Goal: Task Accomplishment & Management: Manage account settings

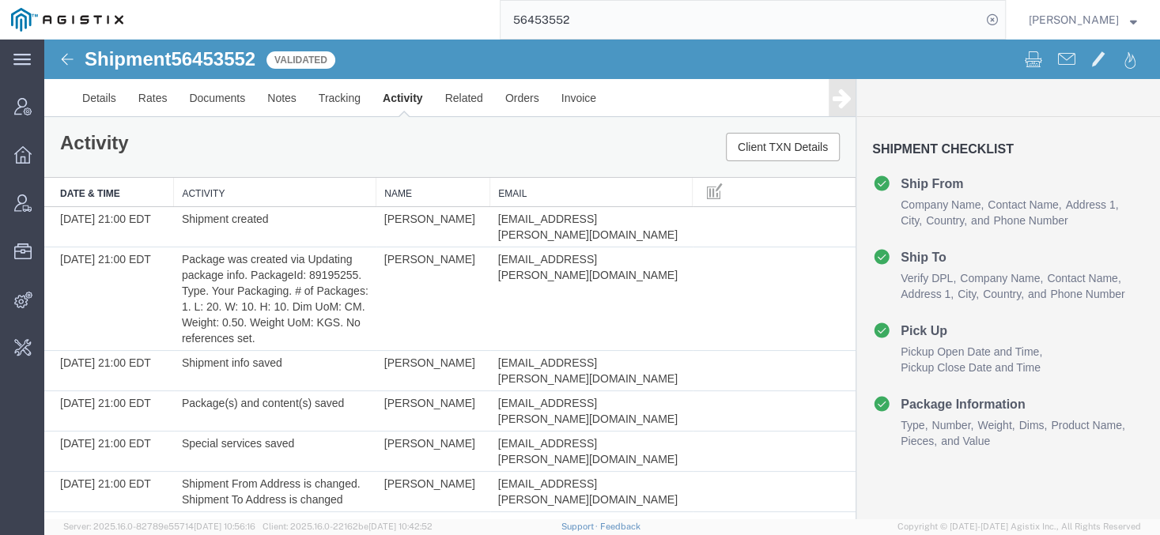
click at [566, 25] on input "56453552" at bounding box center [740, 20] width 481 height 38
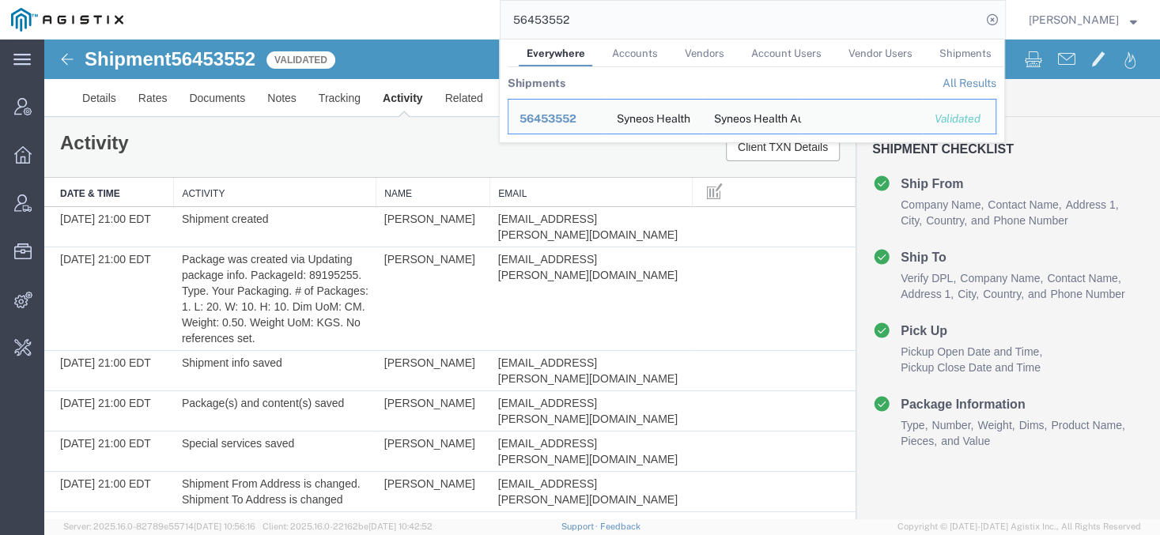
click at [566, 25] on input "56453552" at bounding box center [740, 20] width 481 height 38
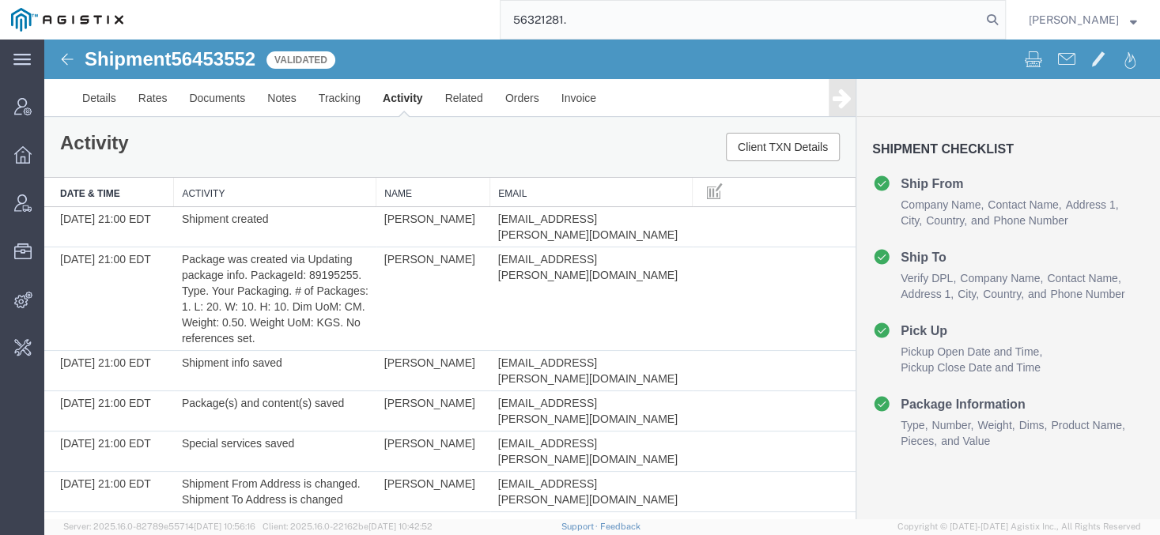
type input "56321281."
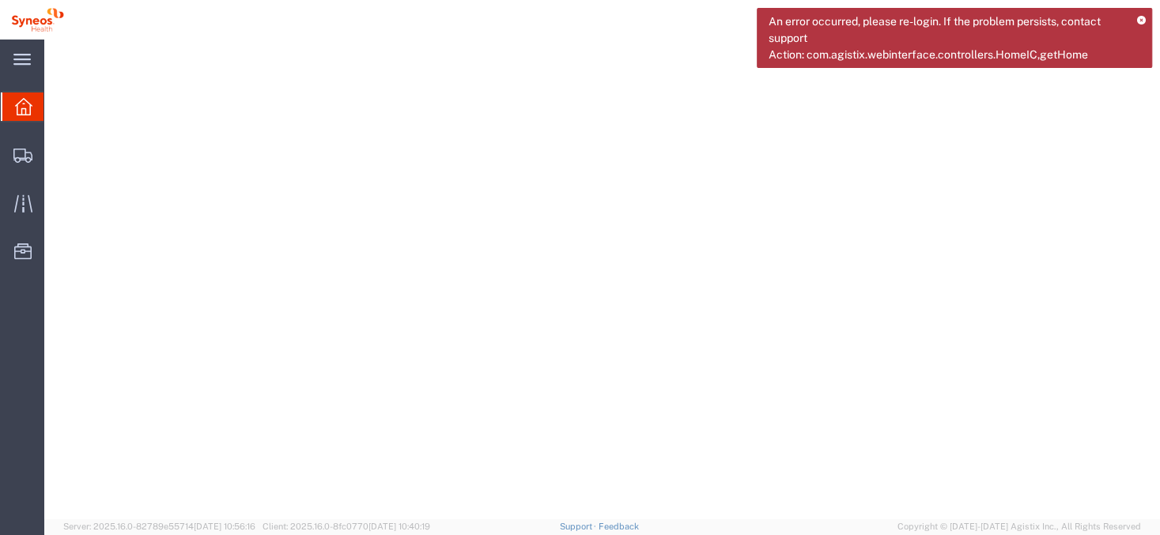
click at [1141, 17] on icon at bounding box center [1141, 21] width 9 height 9
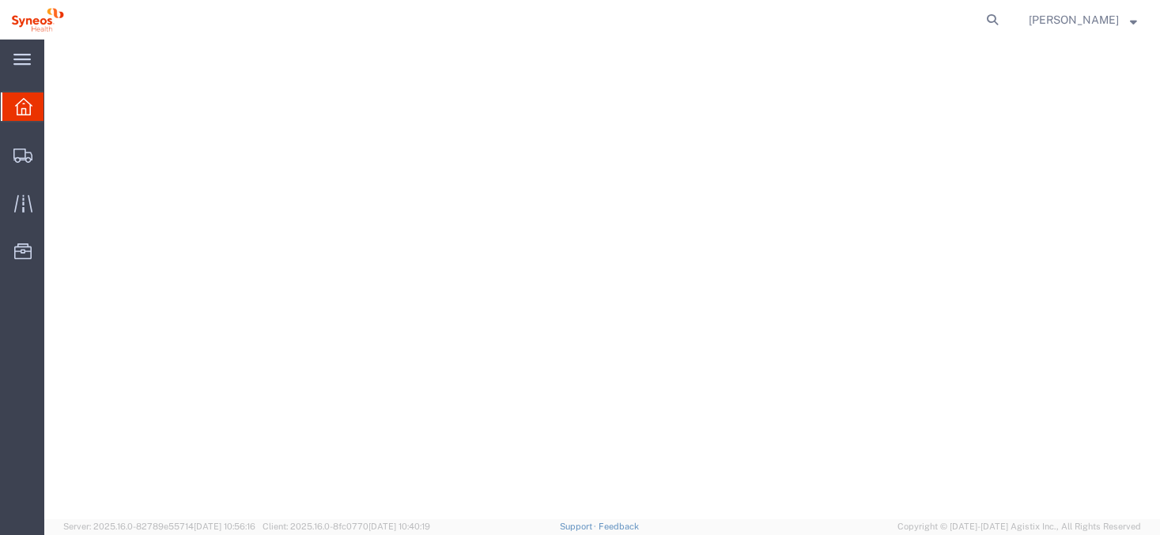
click at [1105, 21] on span "Chiran Rayamajhi" at bounding box center [1073, 19] width 90 height 17
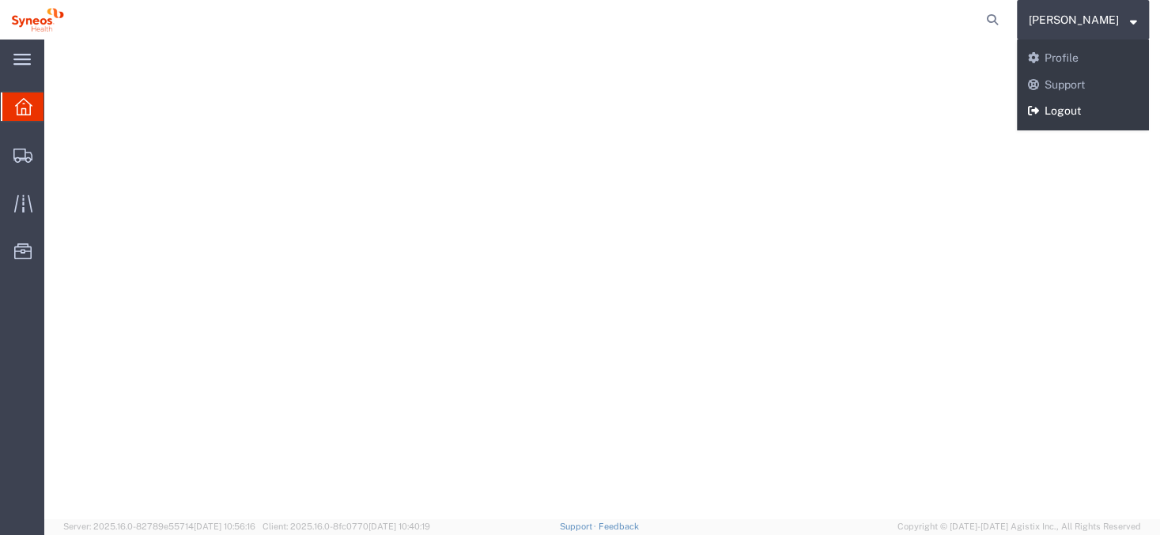
click at [1072, 116] on link "Logout" at bounding box center [1083, 111] width 132 height 27
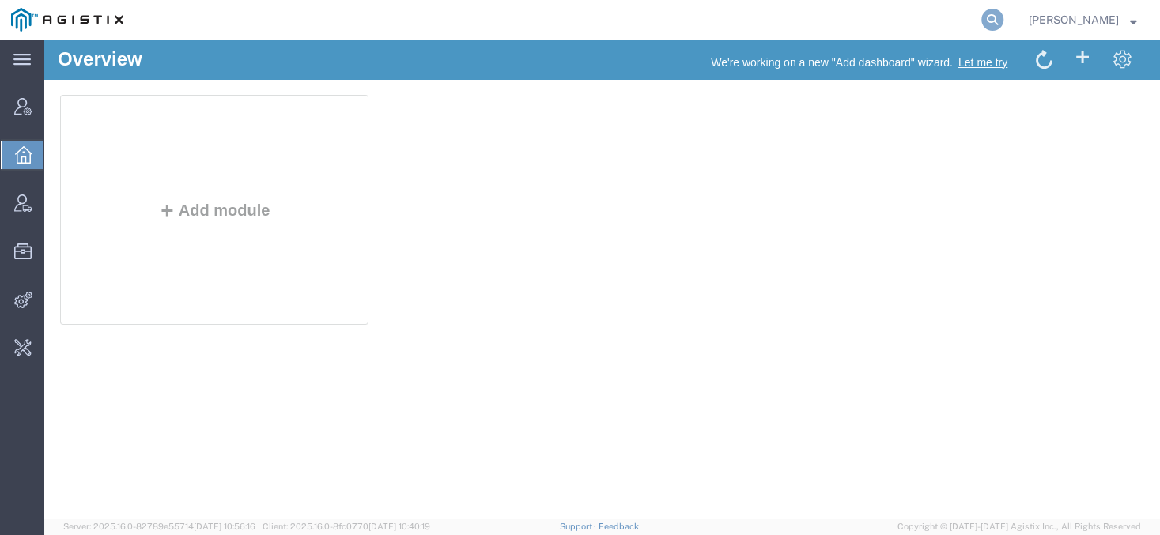
click at [1003, 25] on icon at bounding box center [992, 20] width 22 height 22
paste input "56321281"
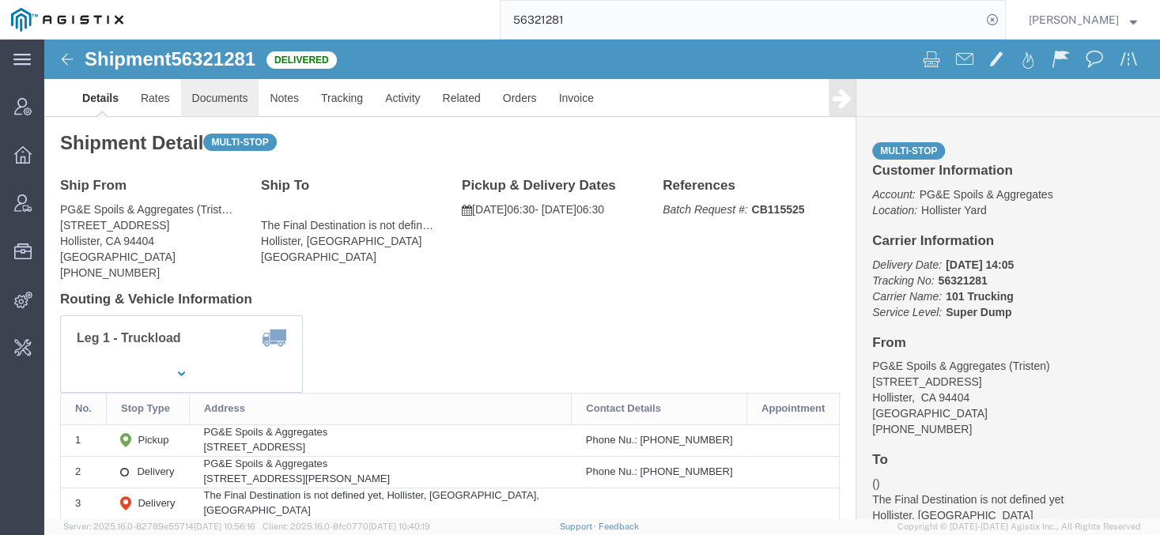
click link "Documents"
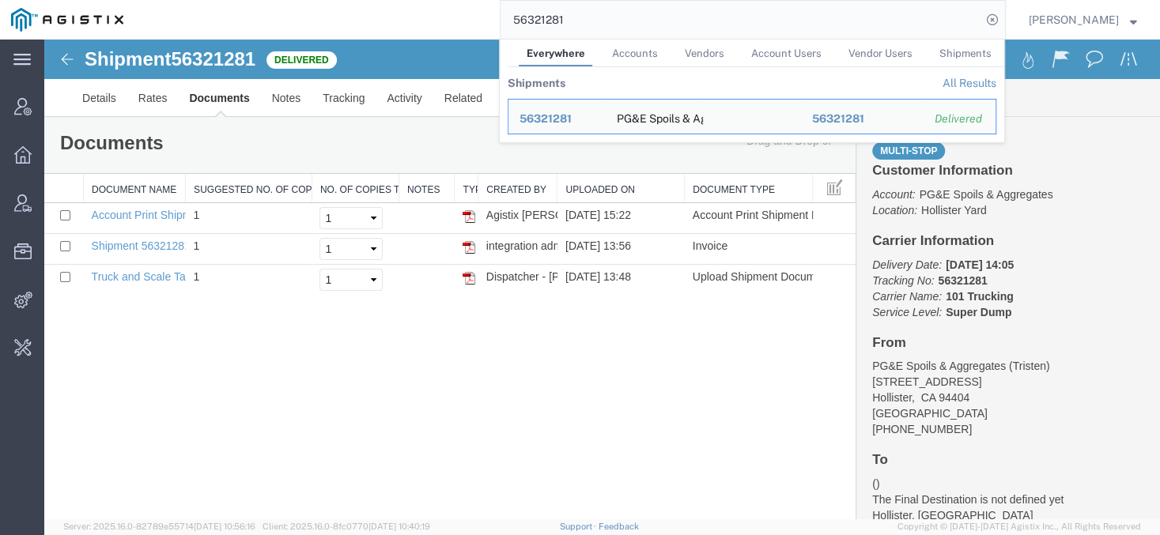
click at [599, 21] on input "56321281" at bounding box center [740, 20] width 481 height 38
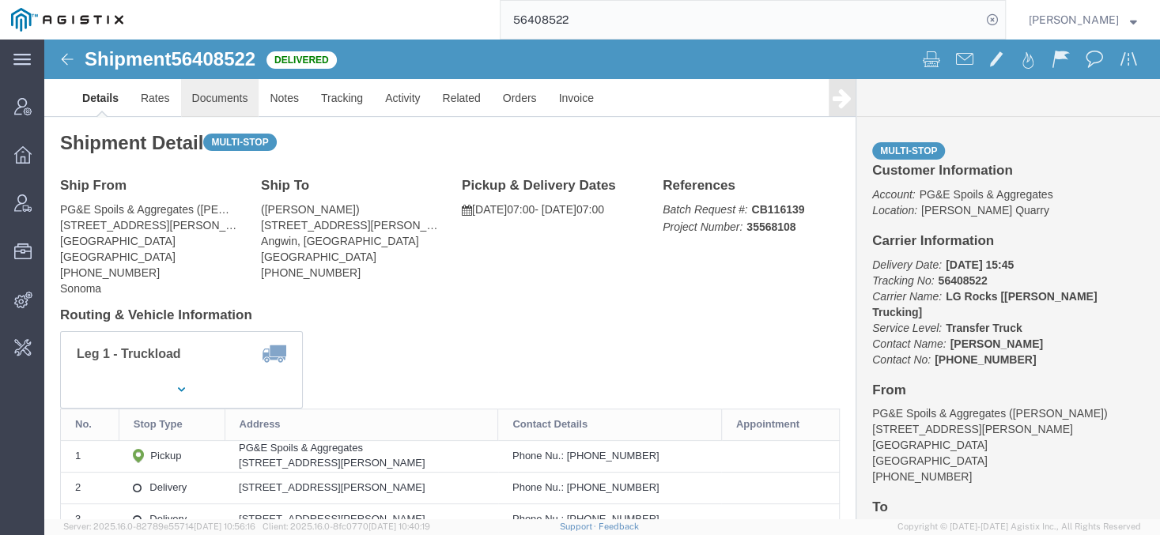
click link "Documents"
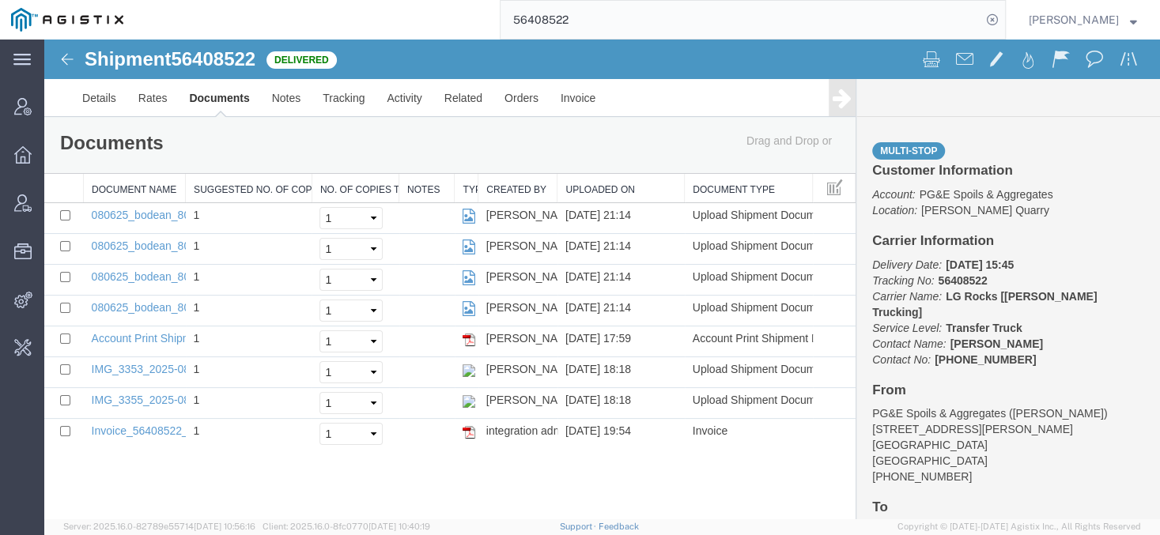
click at [570, 36] on input "56408522" at bounding box center [740, 20] width 481 height 38
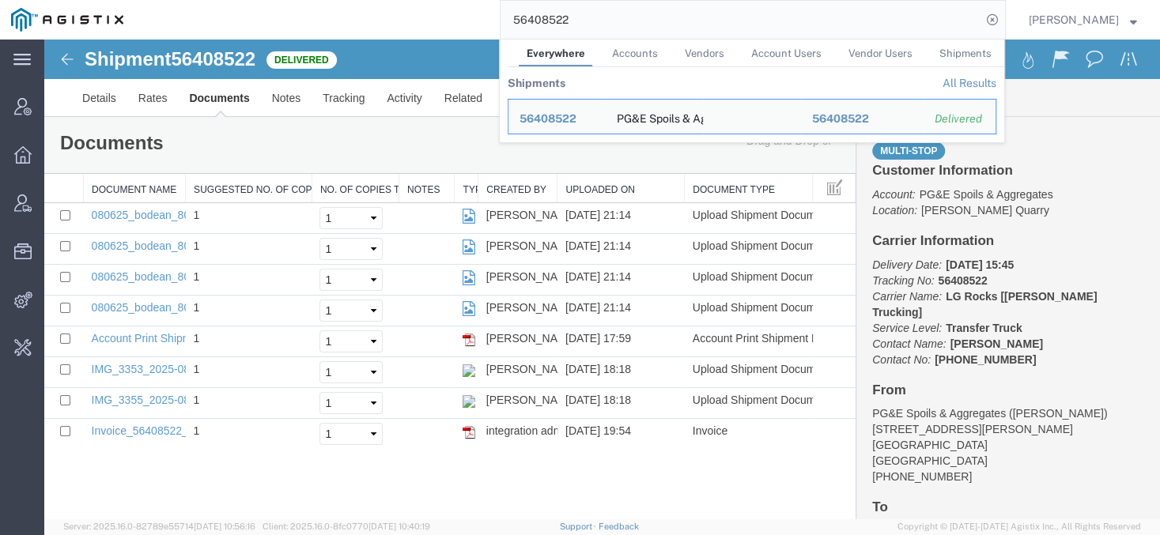
click at [570, 36] on input "56408522" at bounding box center [740, 20] width 481 height 38
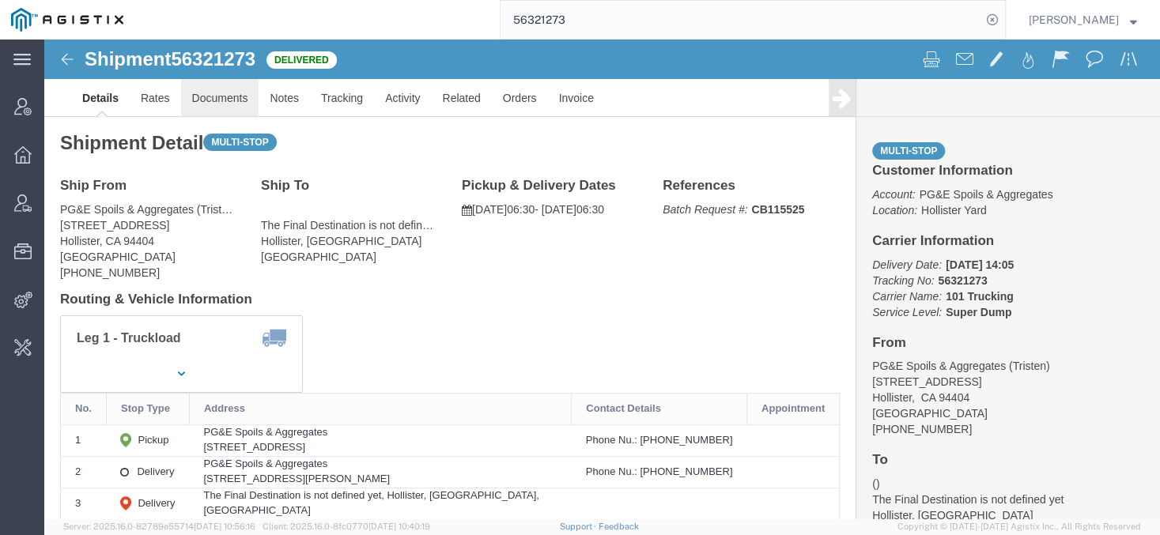
click link "Documents"
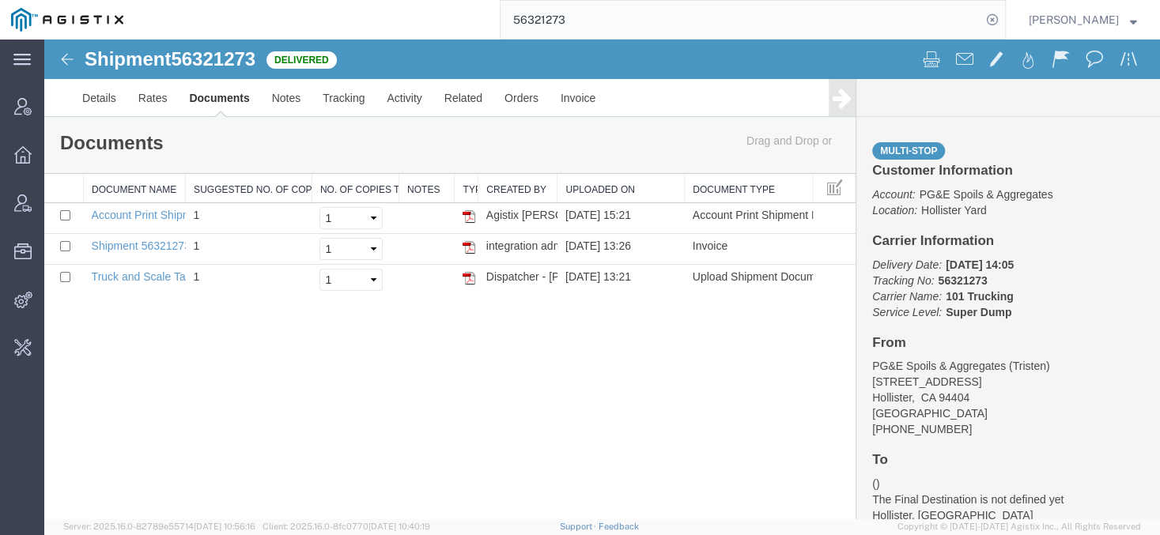
click at [544, 16] on input "56321273" at bounding box center [740, 20] width 481 height 38
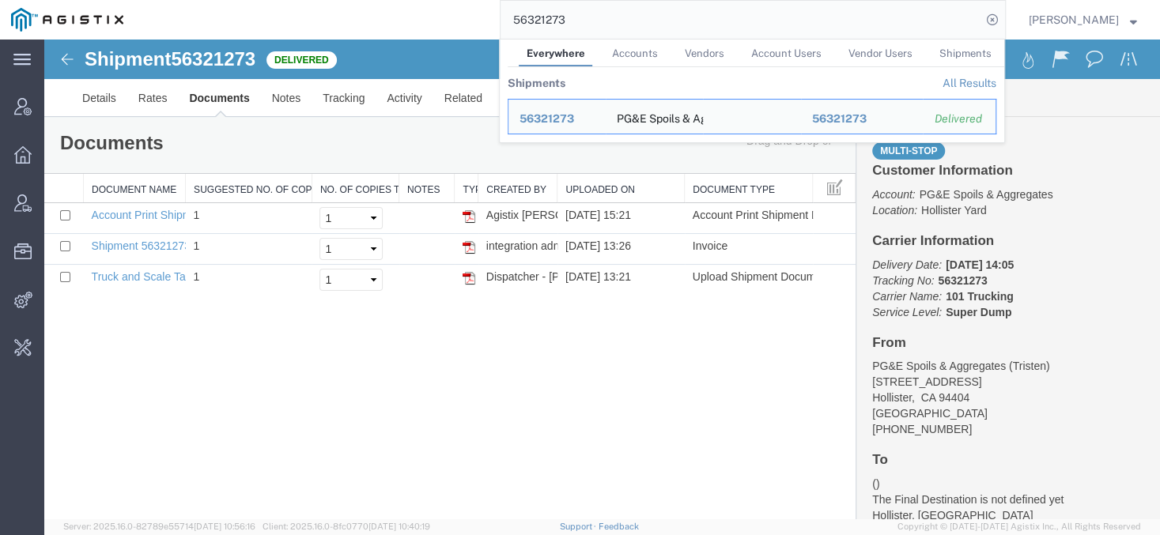
click at [544, 16] on input "56321273" at bounding box center [740, 20] width 481 height 38
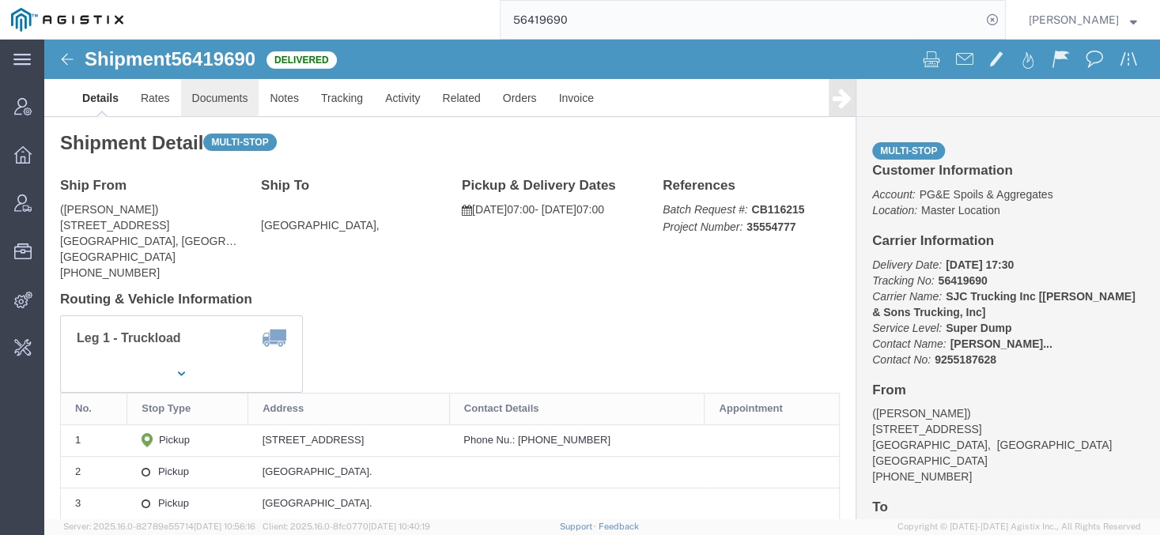
click link "Documents"
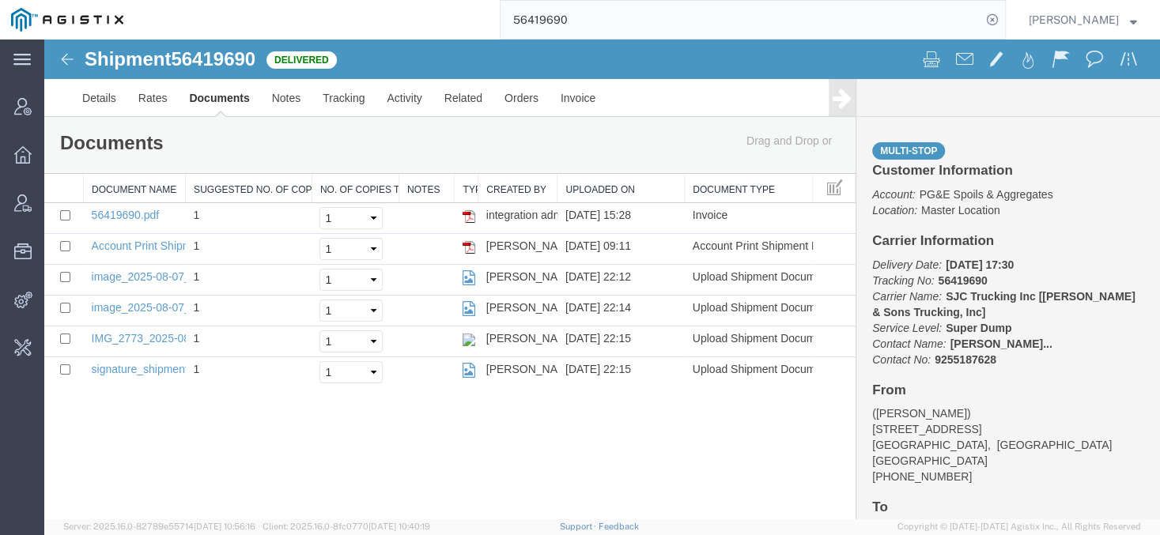
click at [545, 23] on input "56419690" at bounding box center [740, 20] width 481 height 38
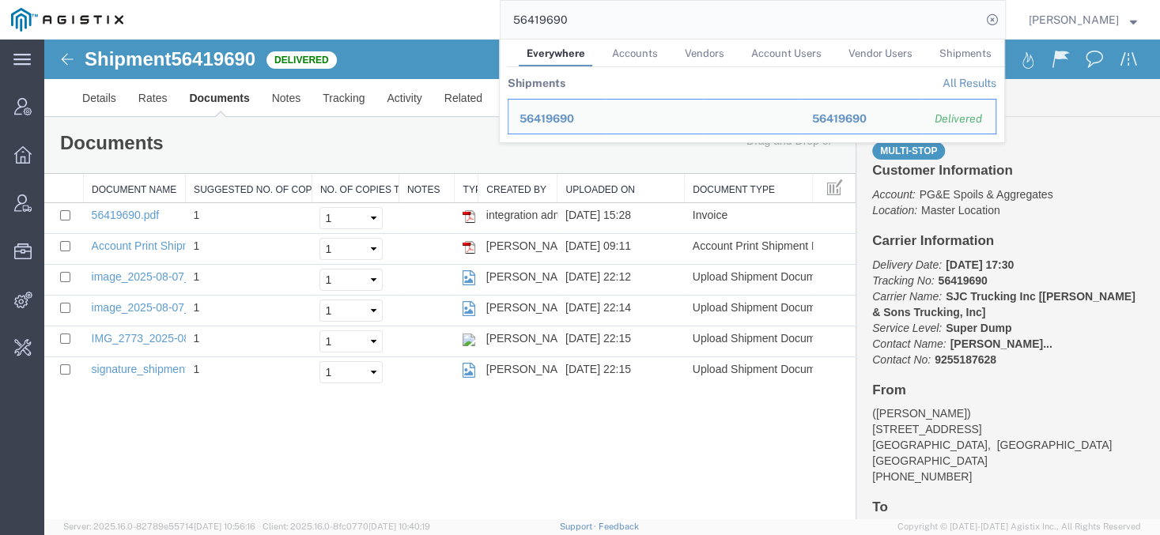
click at [545, 23] on input "56419690" at bounding box center [740, 20] width 481 height 38
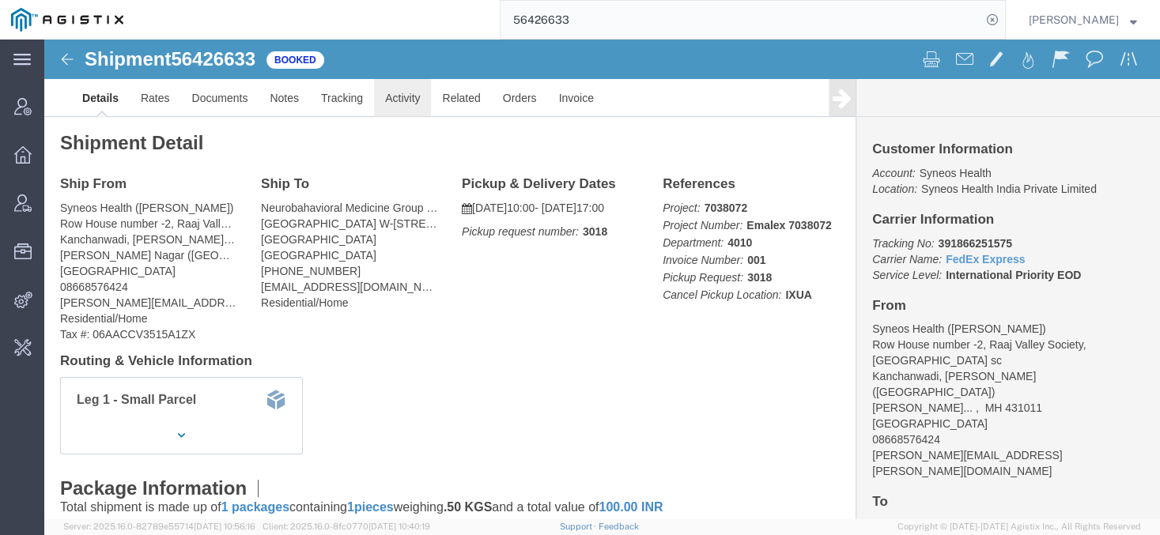
click link "Activity"
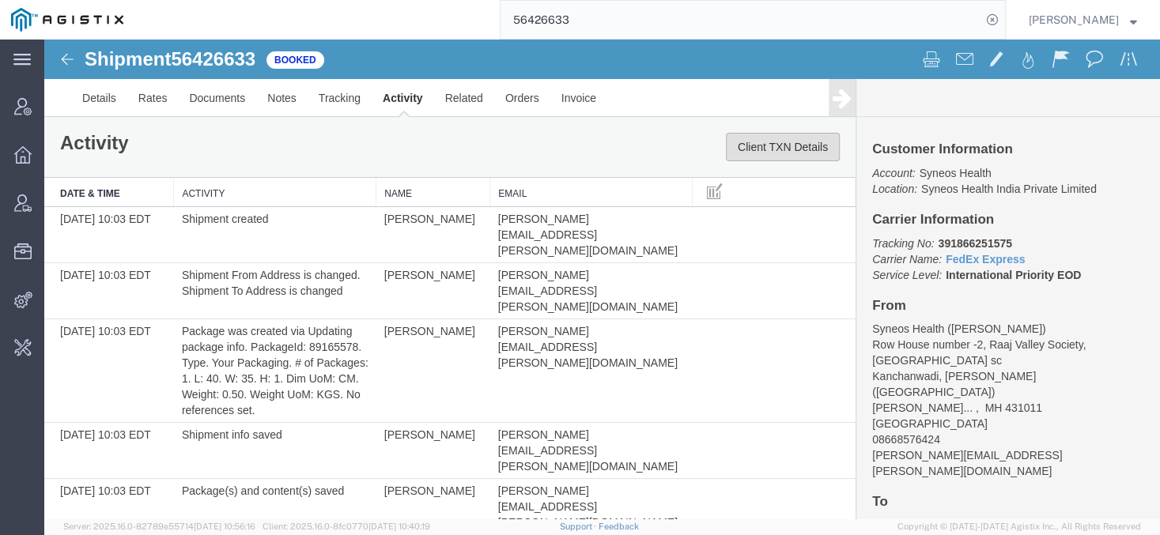
click at [741, 157] on button "Client TXN Details" at bounding box center [783, 147] width 114 height 28
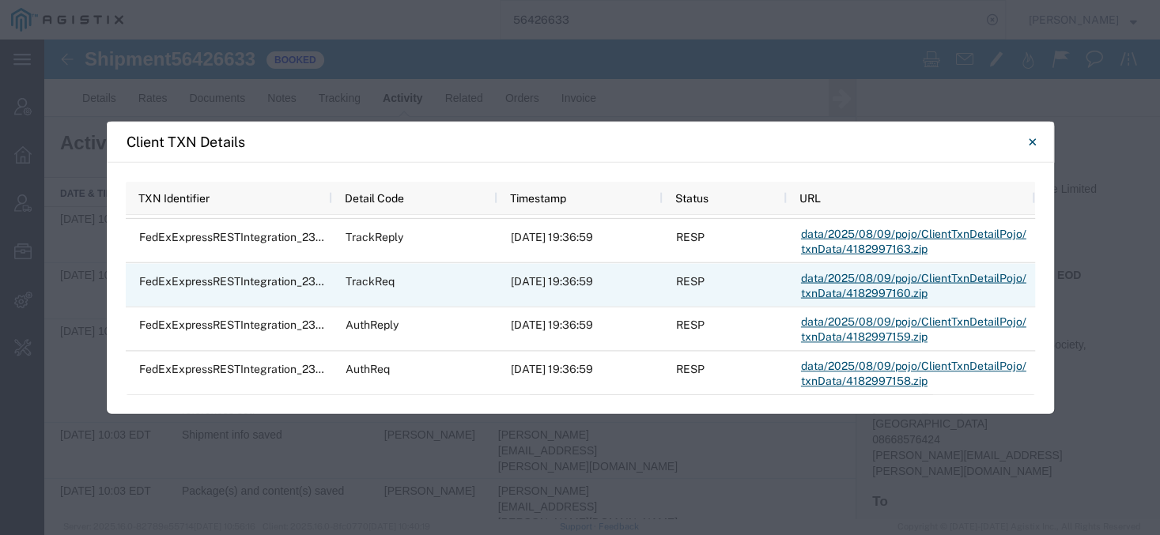
scroll to position [1243, 0]
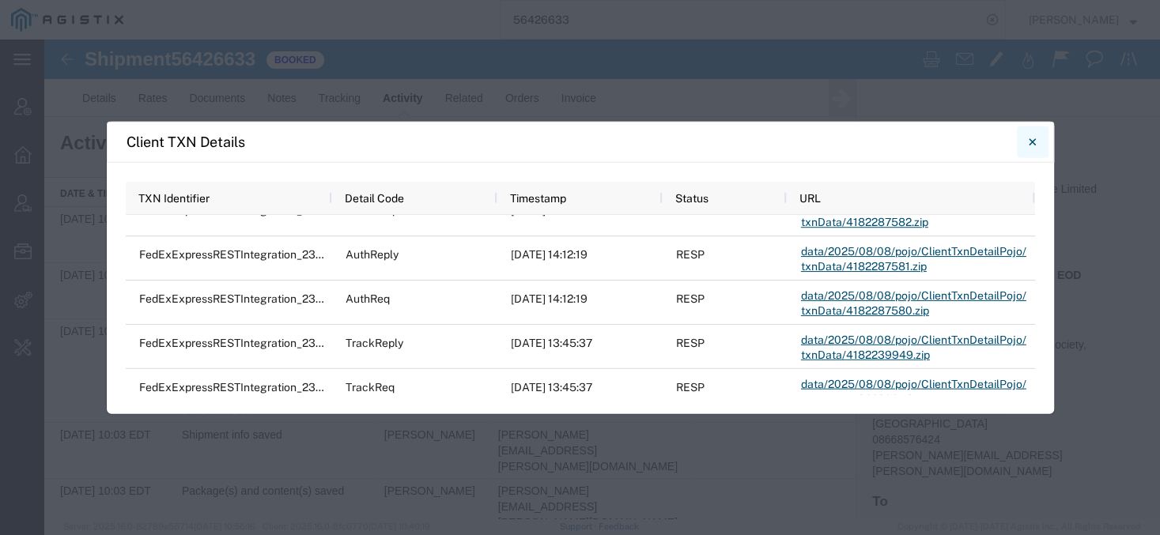
click at [1026, 138] on button "Close" at bounding box center [1033, 142] width 32 height 32
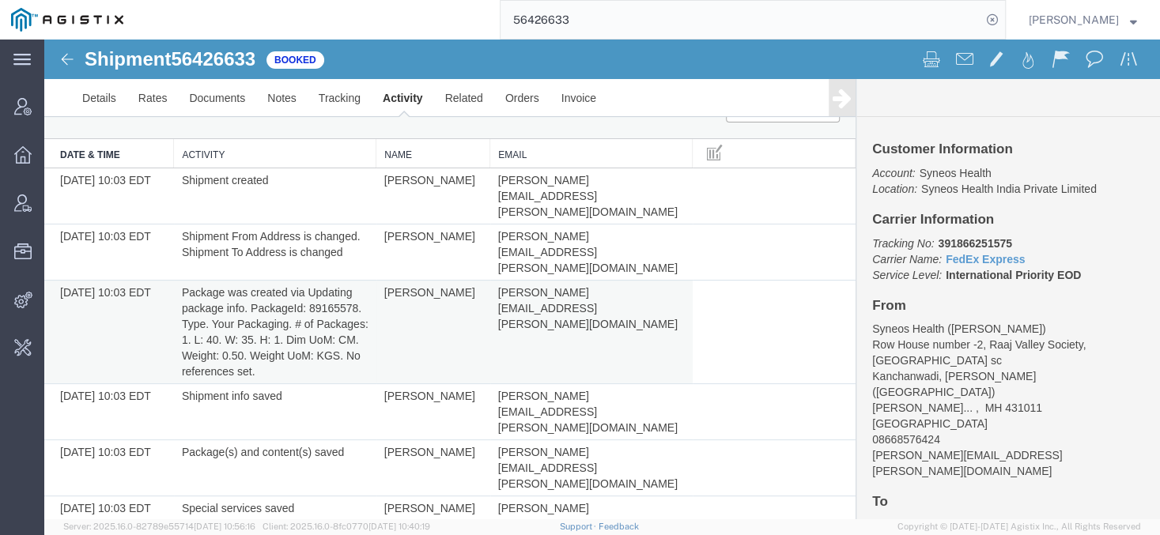
scroll to position [55, 0]
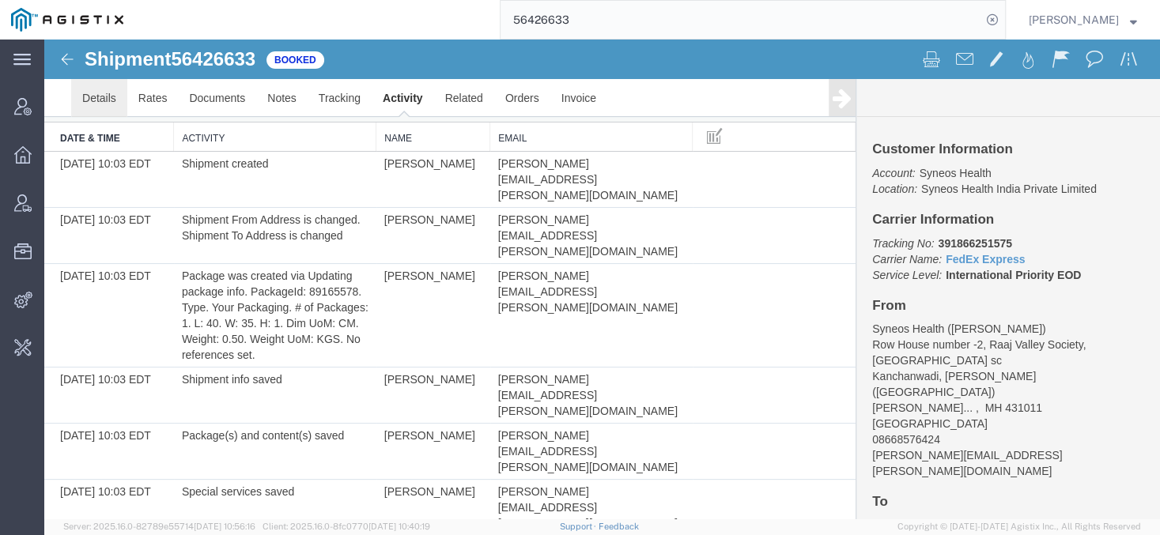
click at [91, 96] on link "Details" at bounding box center [99, 98] width 56 height 38
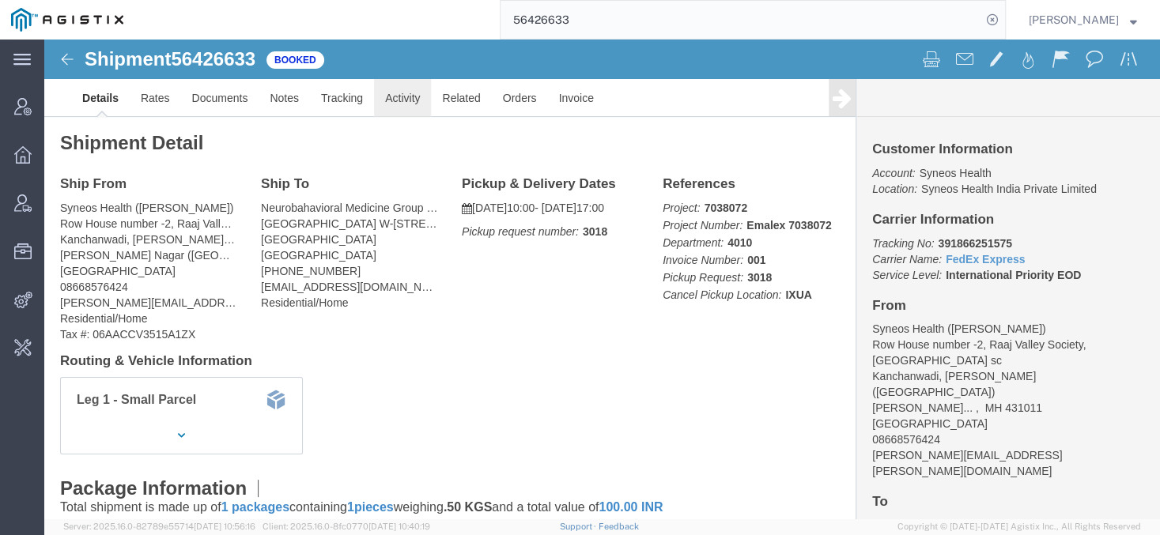
click link "Activity"
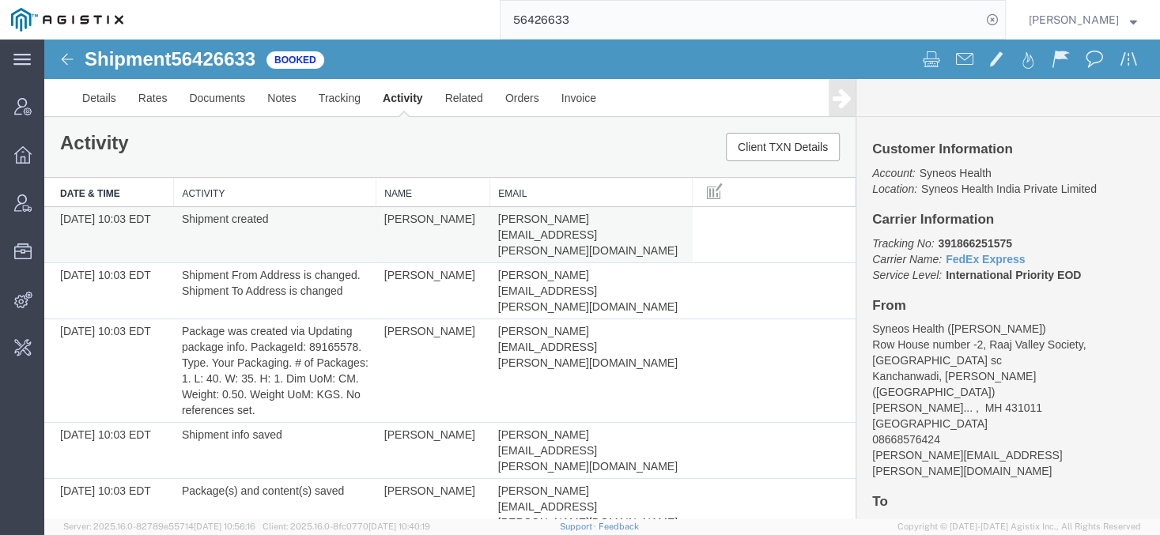
click at [592, 218] on span "[PERSON_NAME][EMAIL_ADDRESS][PERSON_NAME][DOMAIN_NAME]" at bounding box center [587, 235] width 179 height 44
copy span "[PERSON_NAME][EMAIL_ADDRESS][PERSON_NAME][DOMAIN_NAME]"
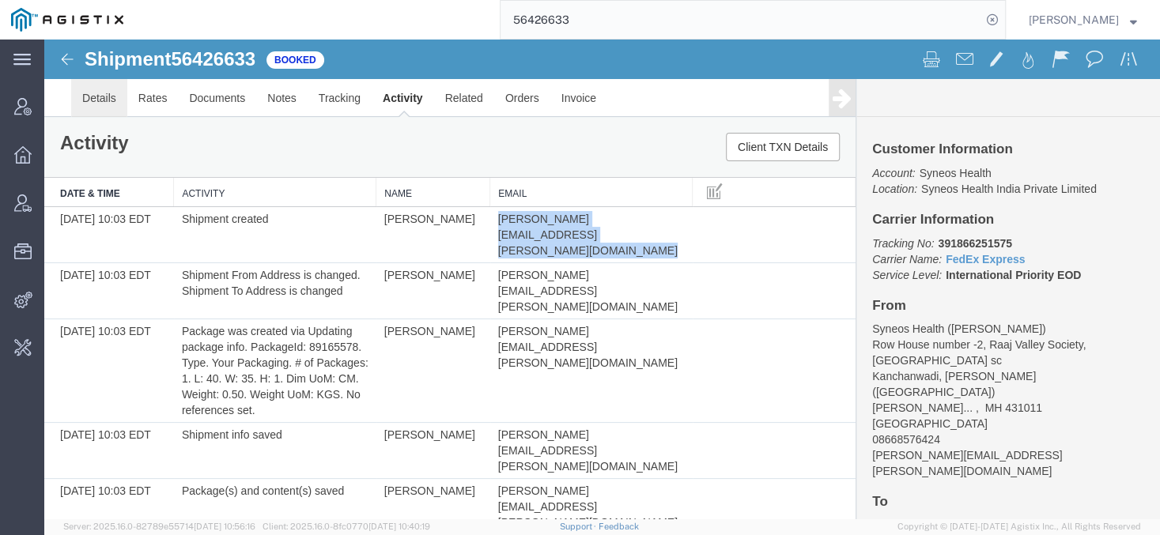
click at [108, 109] on link "Details" at bounding box center [99, 98] width 56 height 38
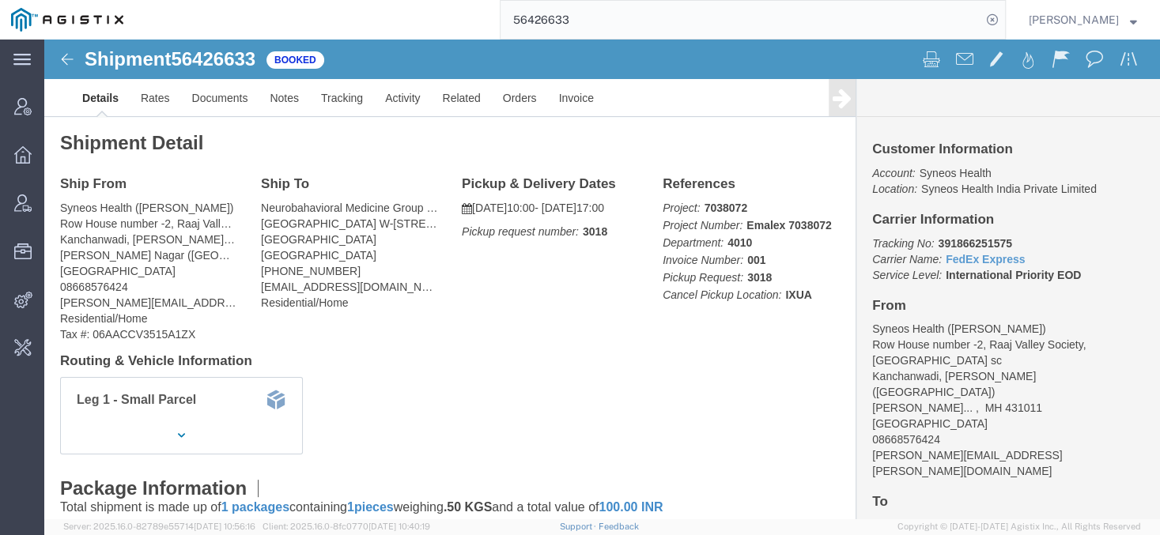
click address "Syneos Health ([PERSON_NAME]) Row House number -2, Raaj Valley Society, [GEOGRA…"
click b "391866251575"
copy p "391866251575"
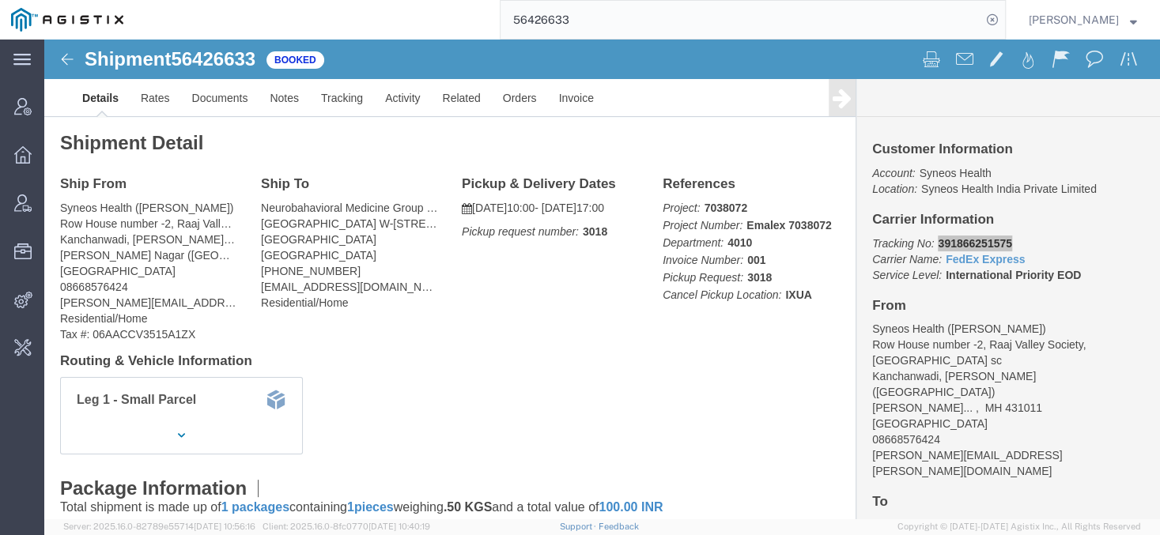
click at [564, 31] on input "56426633" at bounding box center [740, 20] width 481 height 38
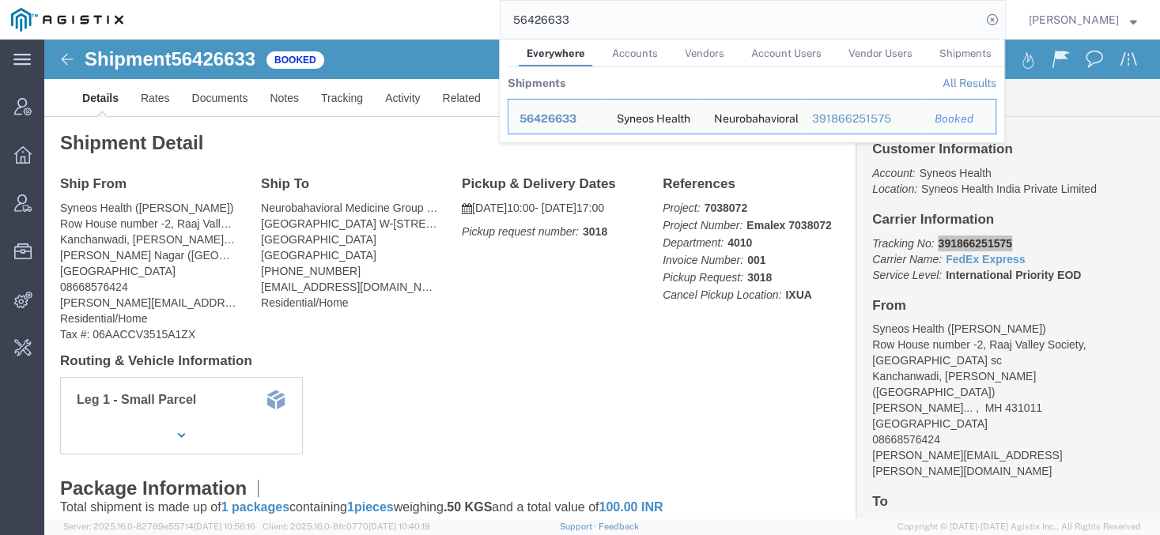
click at [564, 31] on input "56426633" at bounding box center [740, 20] width 481 height 38
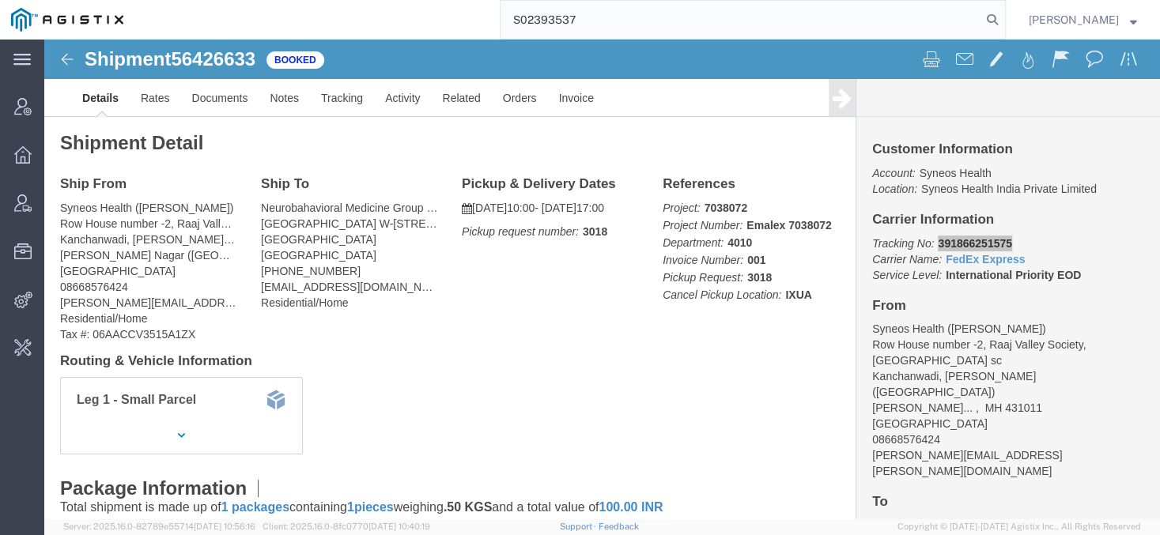
type input "S02393537"
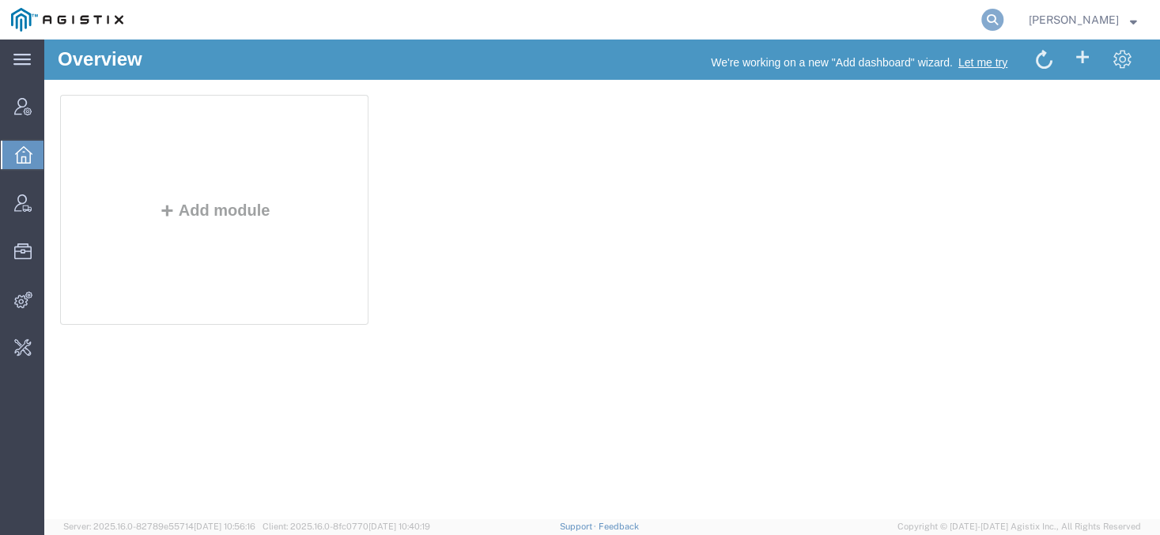
click at [1003, 24] on icon at bounding box center [992, 20] width 22 height 22
paste input "[PERSON_NAME][EMAIL_ADDRESS][PERSON_NAME][DOMAIN_NAME]"
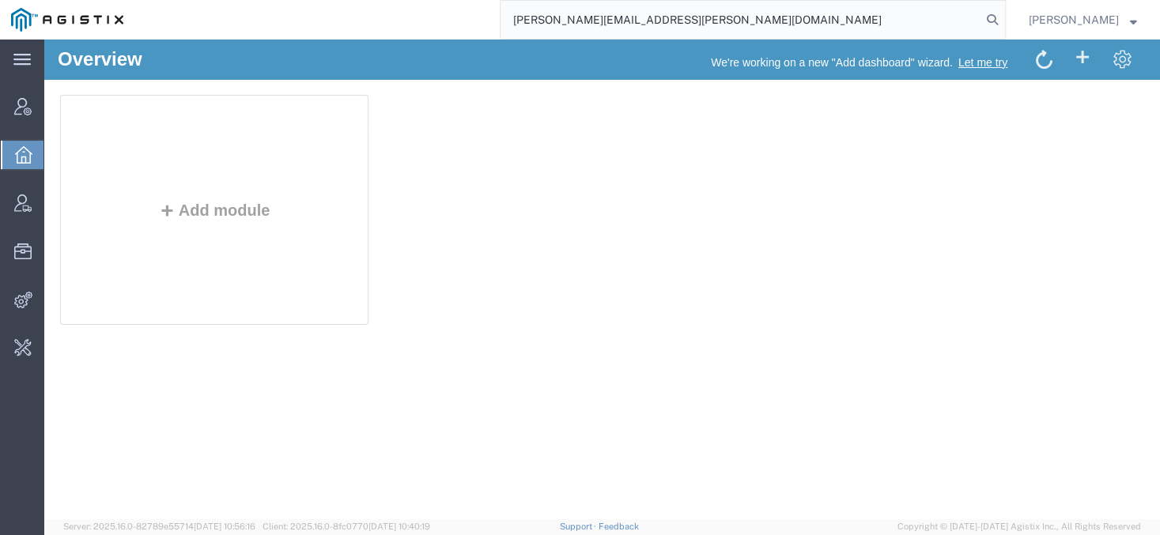
type input "[PERSON_NAME][EMAIL_ADDRESS][PERSON_NAME][DOMAIN_NAME]"
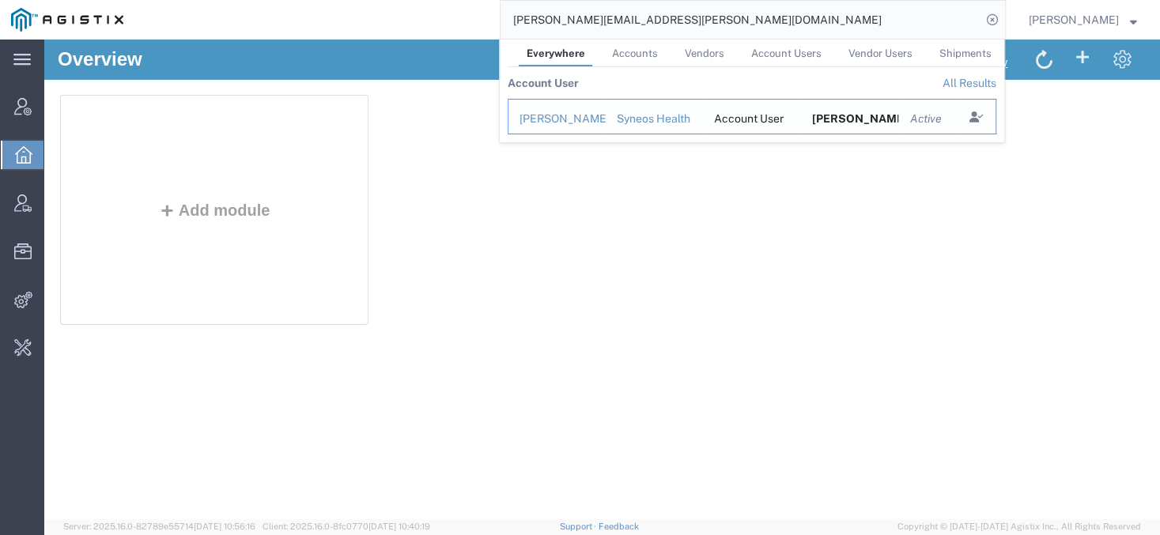
click at [683, 126] on div "Syneos Health" at bounding box center [655, 119] width 76 height 17
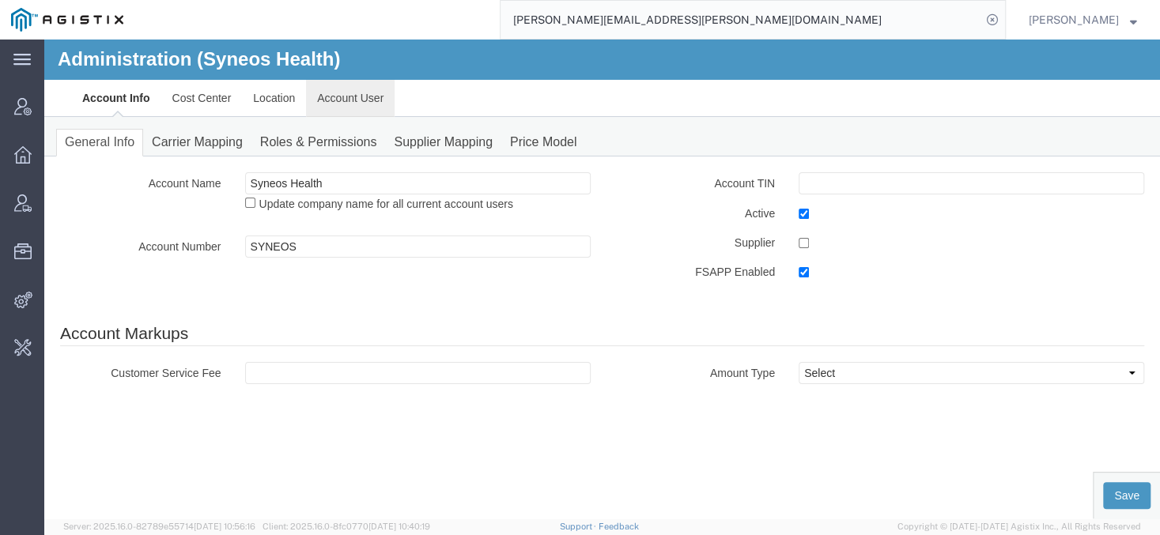
click at [341, 85] on link "Account User" at bounding box center [350, 98] width 89 height 38
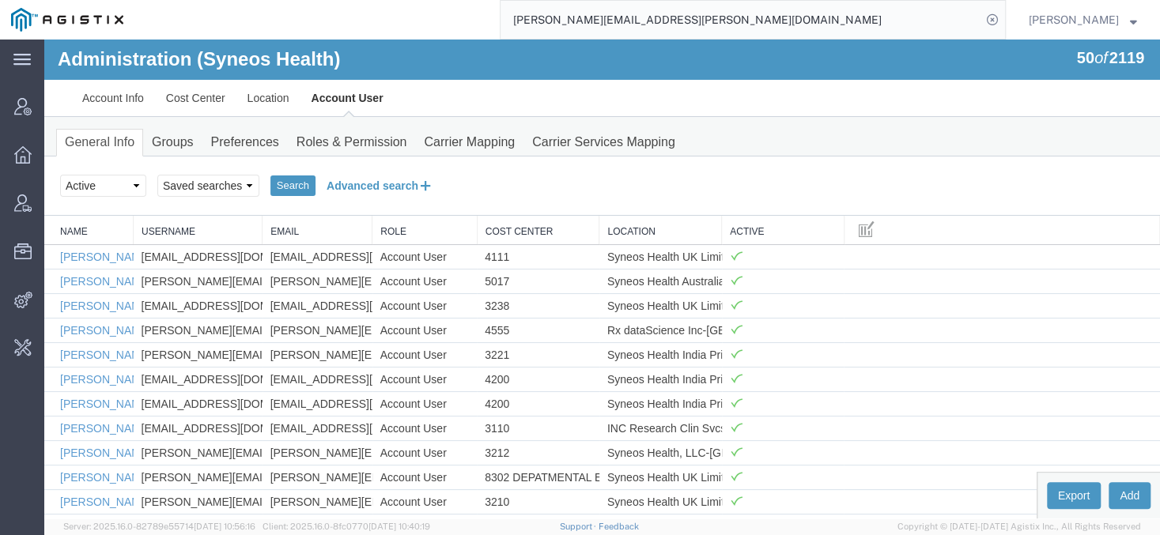
click at [351, 187] on button "Advanced search" at bounding box center [379, 185] width 129 height 27
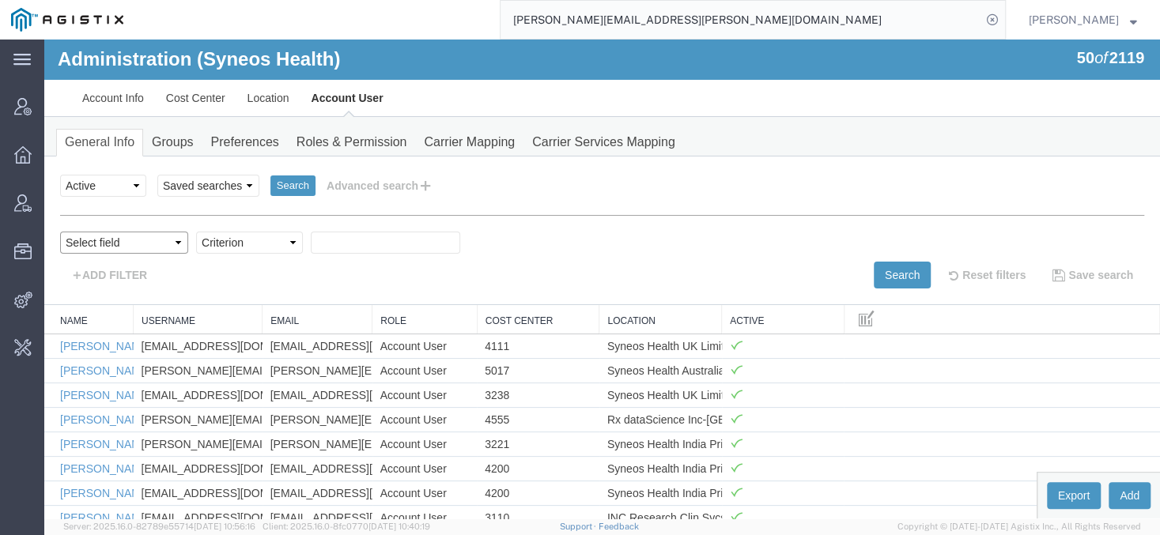
click at [60, 232] on select "Select field Cost Center Email Location Name Role Username" at bounding box center [124, 243] width 128 height 22
select select "email"
click option "Email" at bounding box center [44, 40] width 0 height 0
click at [196, 232] on select "Criterion contains does not contain is is blank is not blank starts with" at bounding box center [249, 243] width 107 height 22
select select "contains"
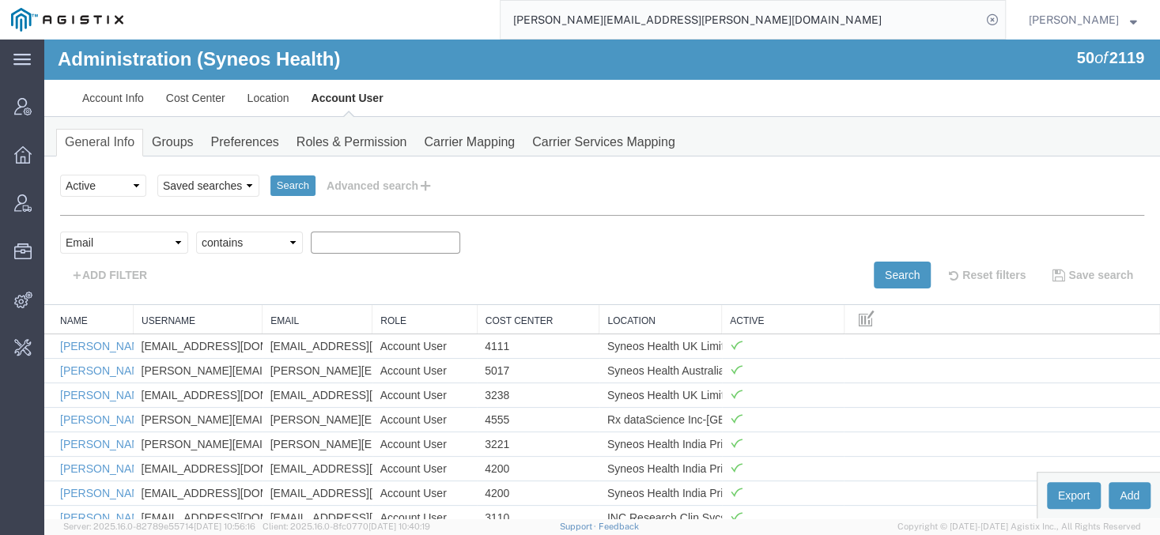
click option "contains" at bounding box center [44, 40] width 0 height 0
click at [348, 246] on input "text" at bounding box center [385, 243] width 149 height 22
paste input "[PERSON_NAME][EMAIL_ADDRESS][PERSON_NAME][DOMAIN_NAME]"
type input "[PERSON_NAME][EMAIL_ADDRESS][PERSON_NAME][DOMAIN_NAME]"
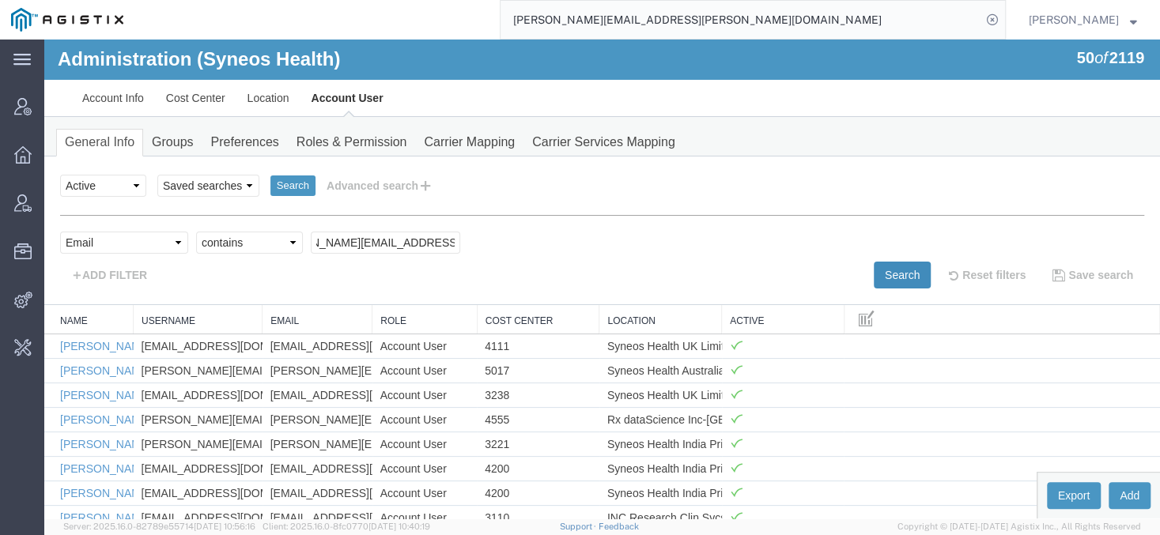
click at [895, 277] on button "Search" at bounding box center [901, 275] width 57 height 27
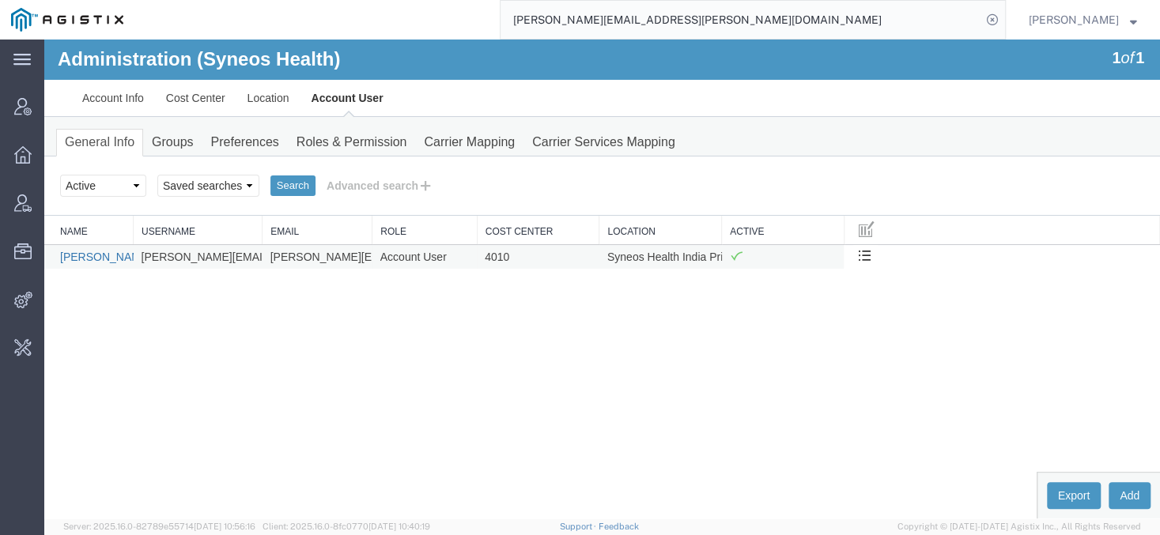
click at [116, 251] on link "[PERSON_NAME]" at bounding box center [105, 257] width 91 height 13
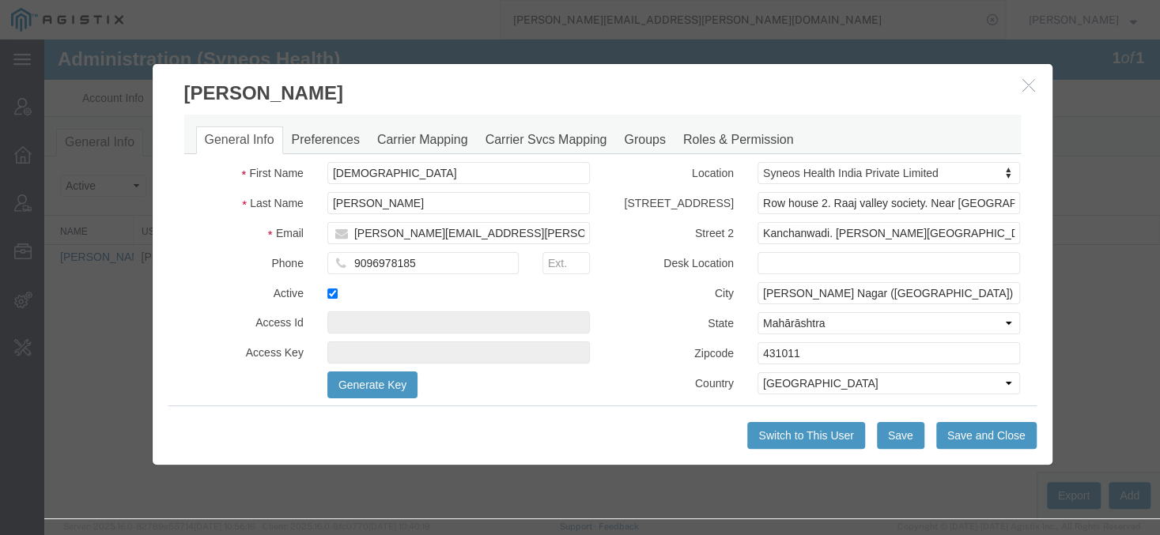
select select "DEPARTMENT"
click at [688, 137] on link "Roles & Permission" at bounding box center [738, 140] width 128 height 28
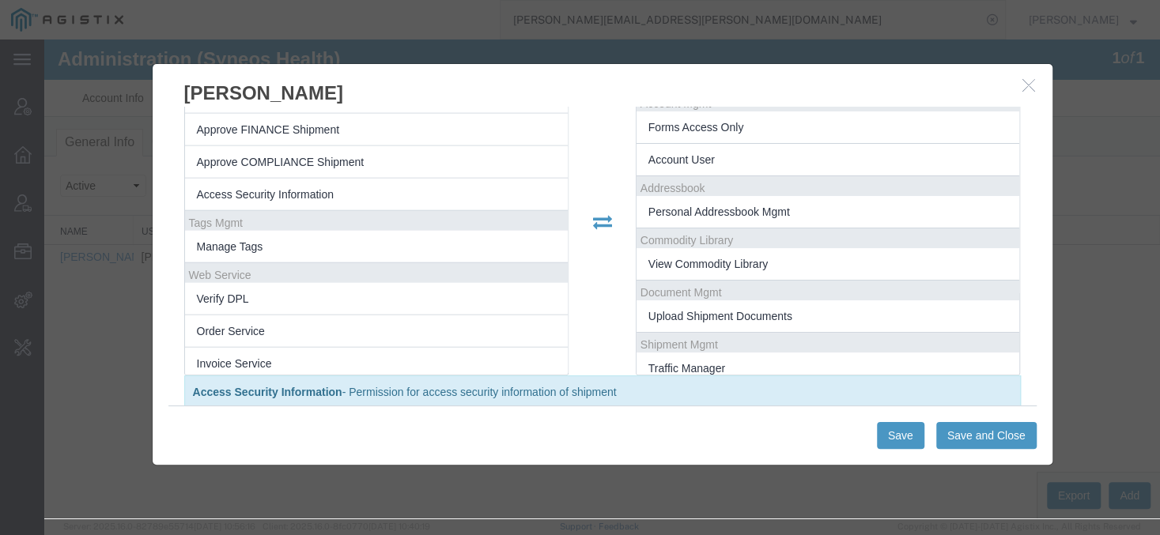
scroll to position [202, 0]
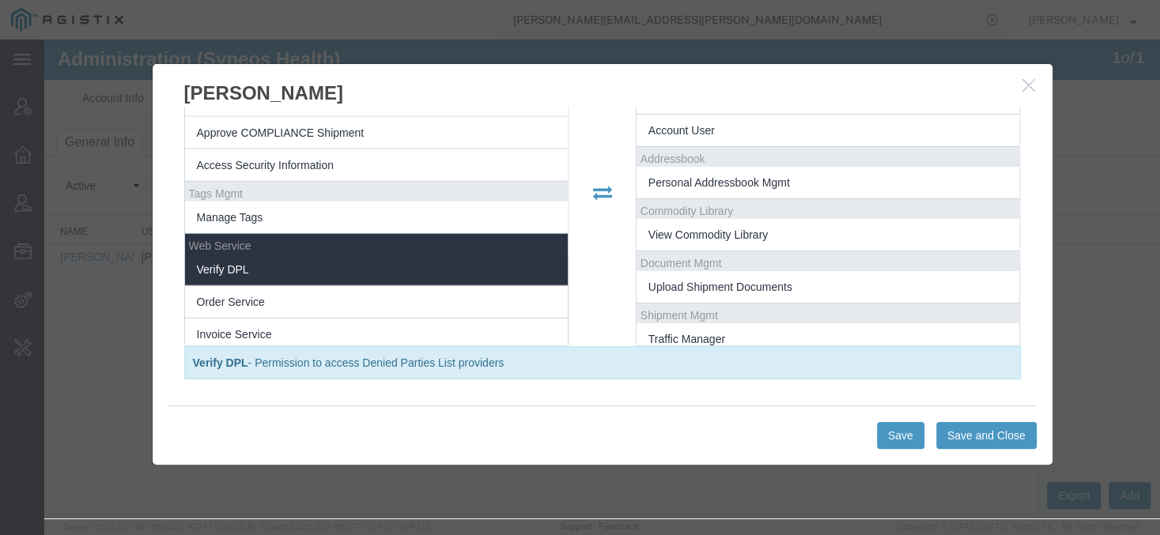
click at [357, 270] on li "Verify DPL" at bounding box center [376, 270] width 383 height 32
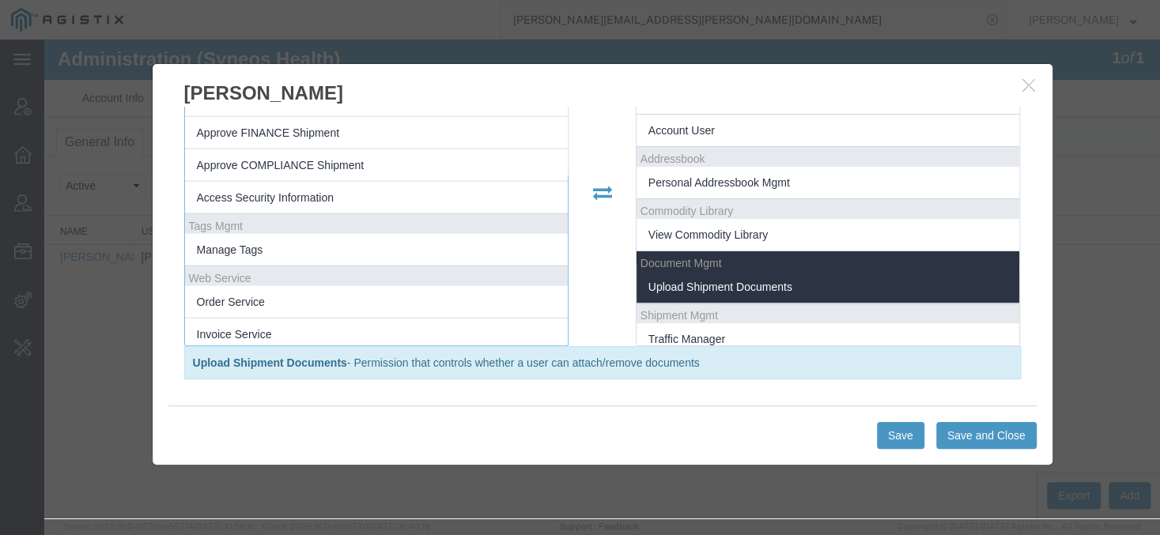
scroll to position [287, 0]
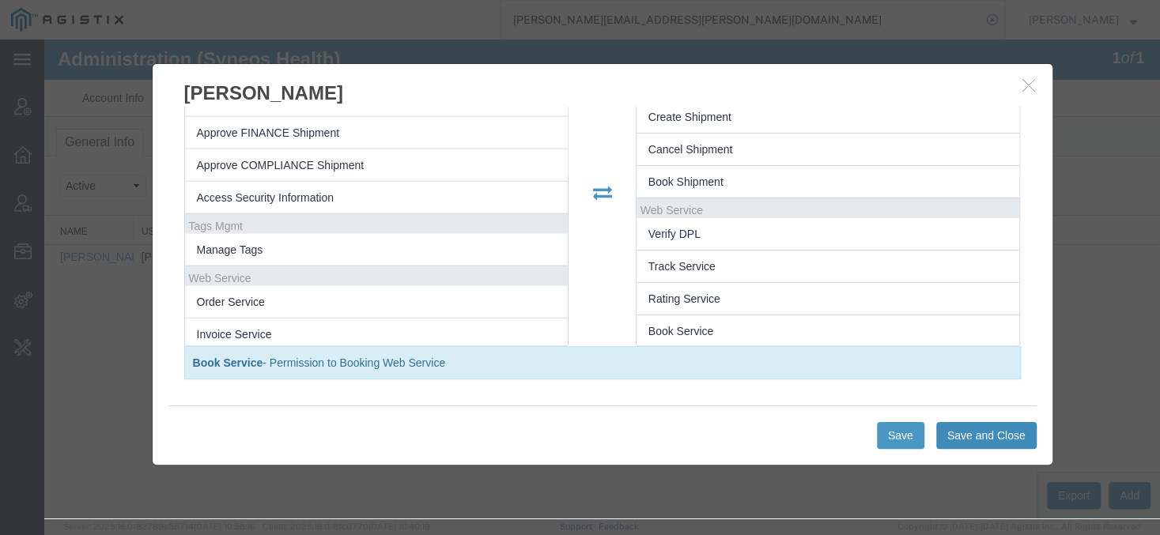
click at [971, 436] on button "Save and Close" at bounding box center [986, 435] width 100 height 27
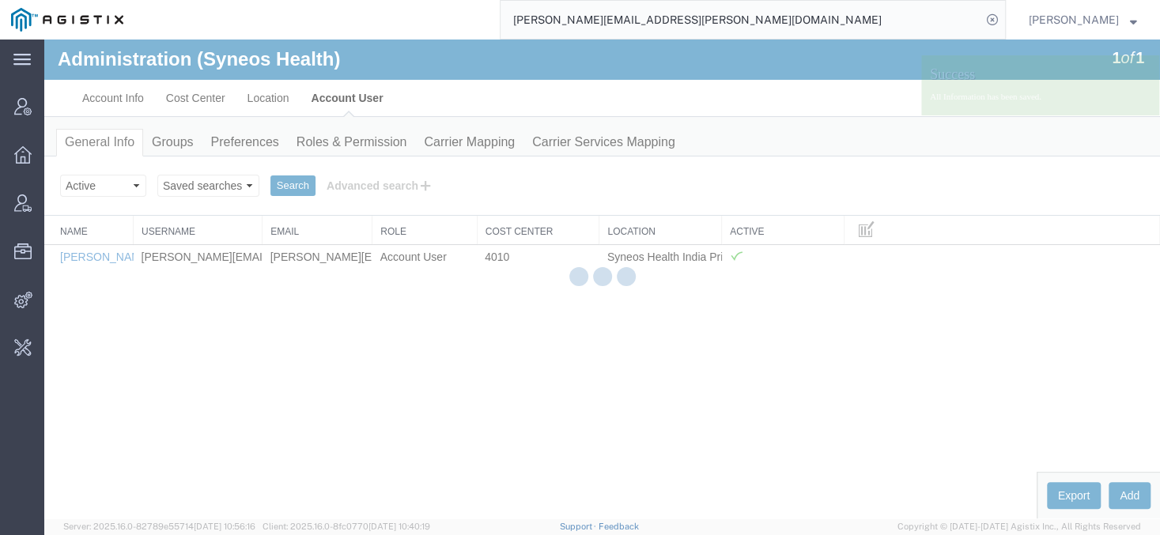
scroll to position [0, 0]
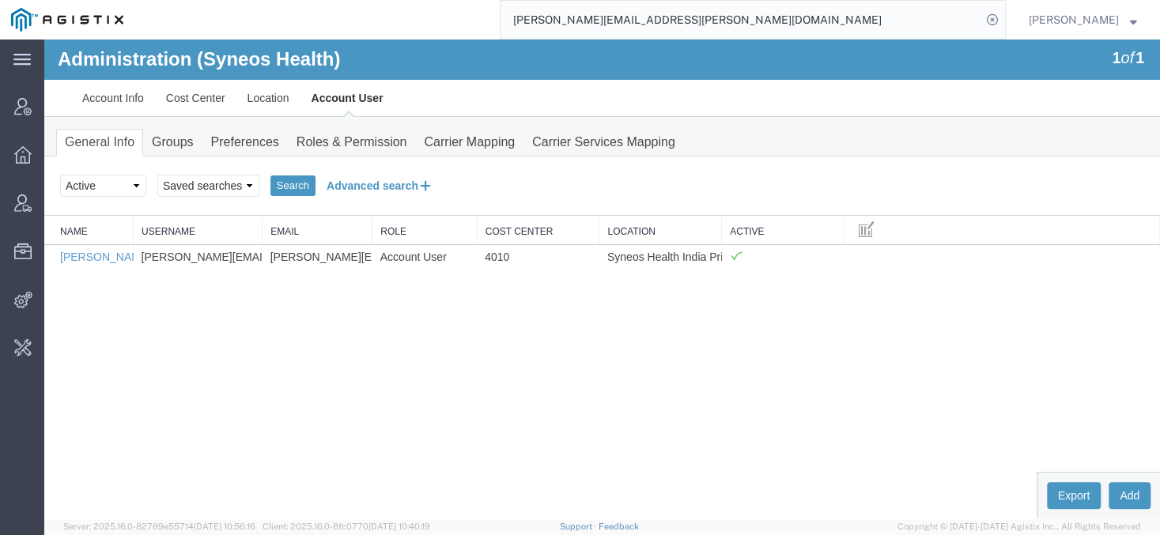
click at [336, 187] on button "Advanced search" at bounding box center [379, 185] width 129 height 27
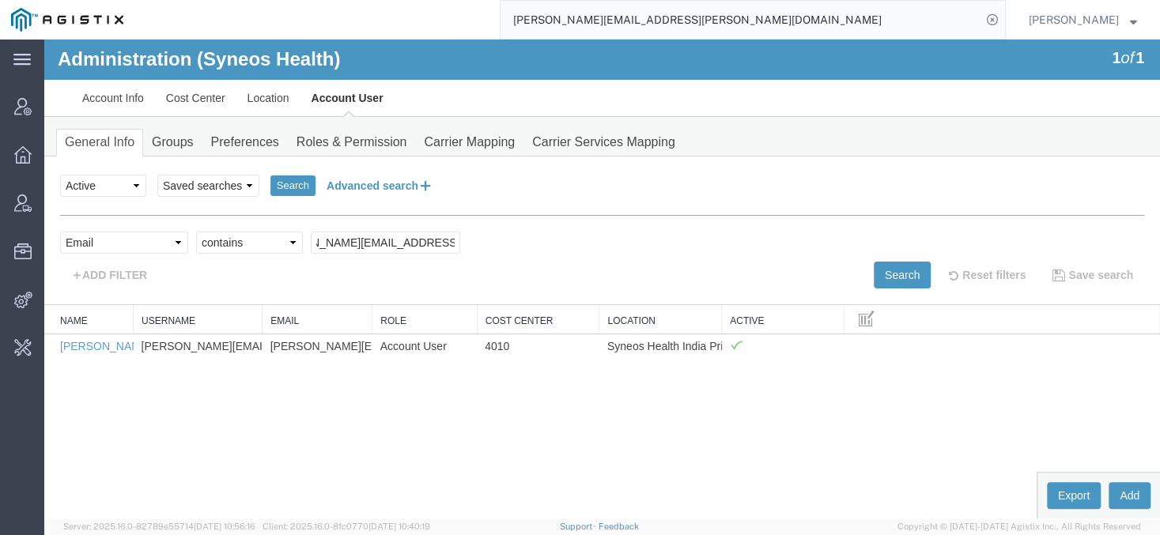
scroll to position [0, 47]
click at [374, 145] on link "Roles & Permission" at bounding box center [352, 143] width 128 height 28
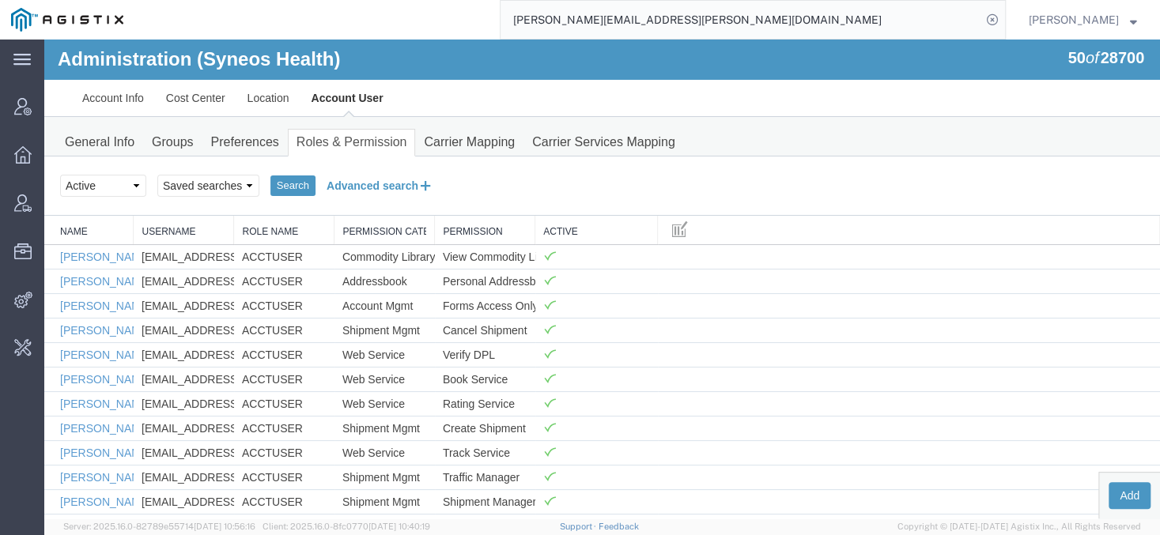
click at [371, 179] on button "Advanced search" at bounding box center [379, 185] width 129 height 27
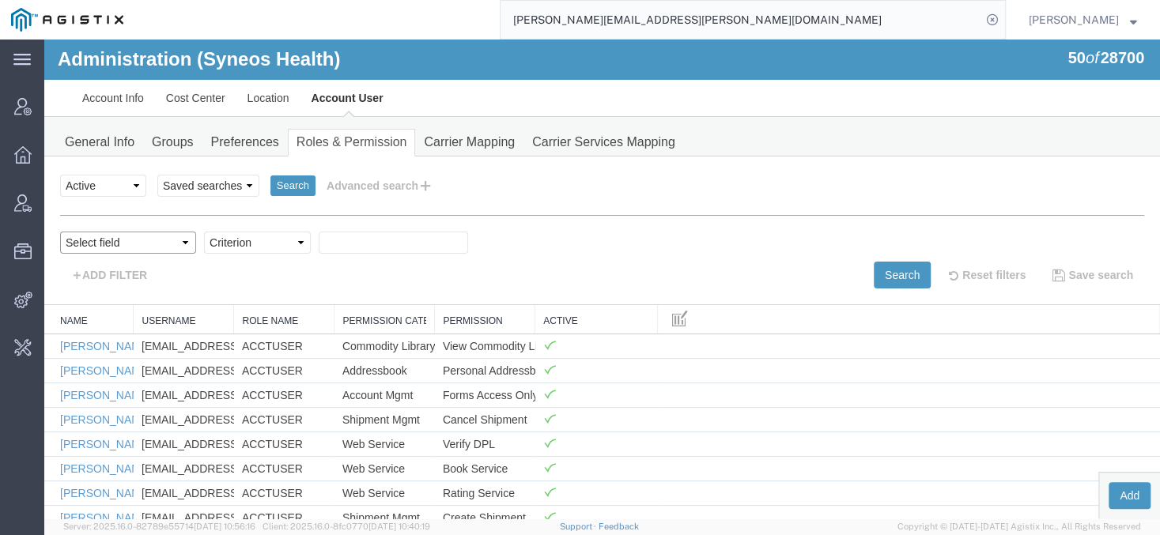
click at [60, 232] on select "Select field Name Permission Permission Category Permission Description Username" at bounding box center [128, 243] width 136 height 22
select select "permissionType"
click option "Permission" at bounding box center [44, 40] width 0 height 0
click at [204, 232] on select "Criterion contains does not contain is is blank is not blank starts with" at bounding box center [257, 243] width 107 height 22
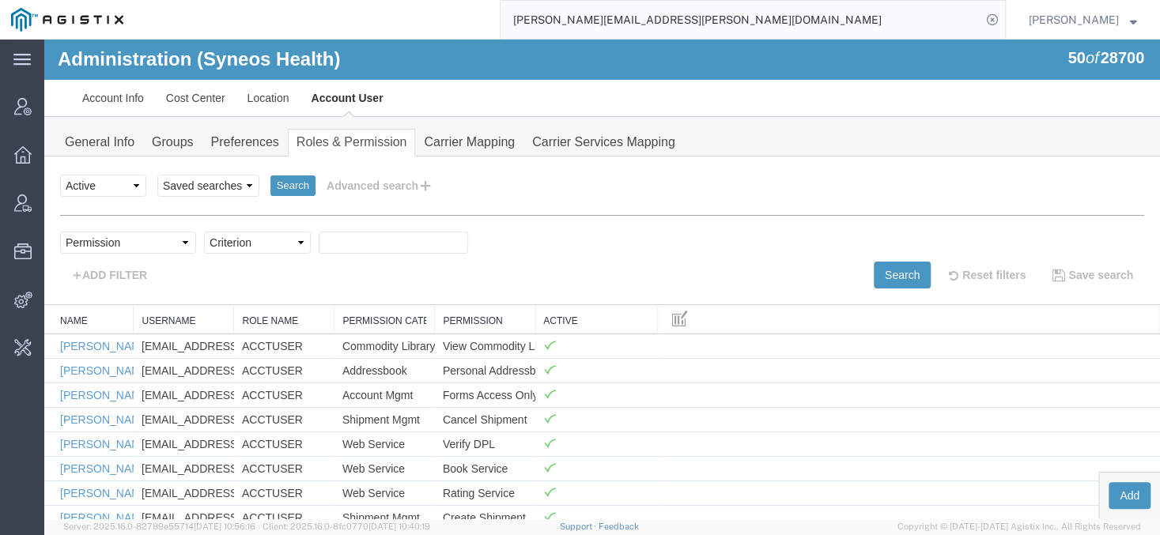
select select "contains"
click option "contains" at bounding box center [44, 40] width 0 height 0
click at [367, 248] on input "text" at bounding box center [393, 243] width 149 height 22
type input "DPL"
click at [873, 269] on button "Search" at bounding box center [901, 275] width 57 height 27
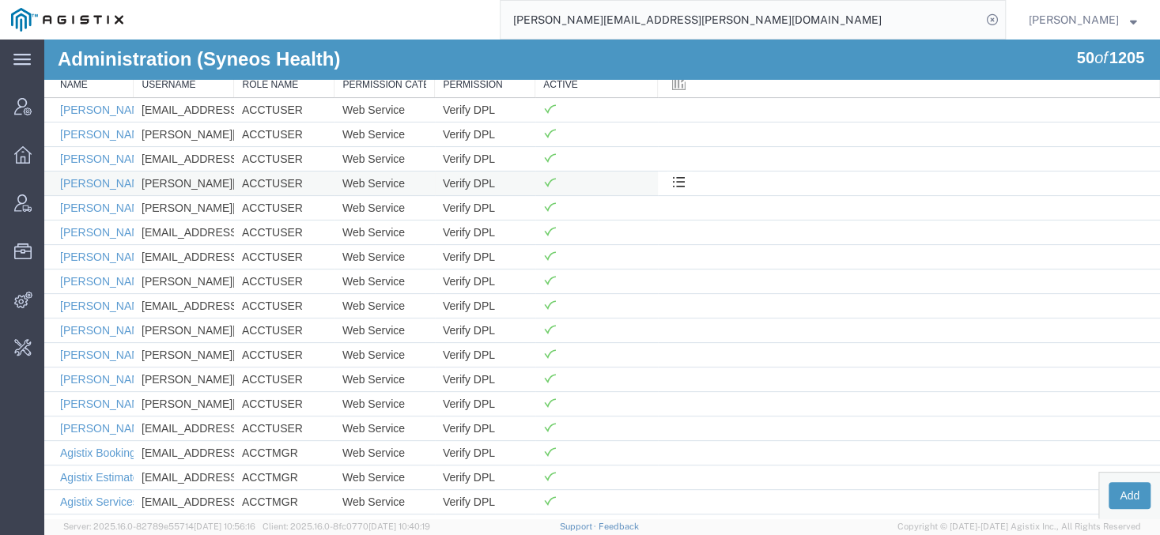
scroll to position [0, 0]
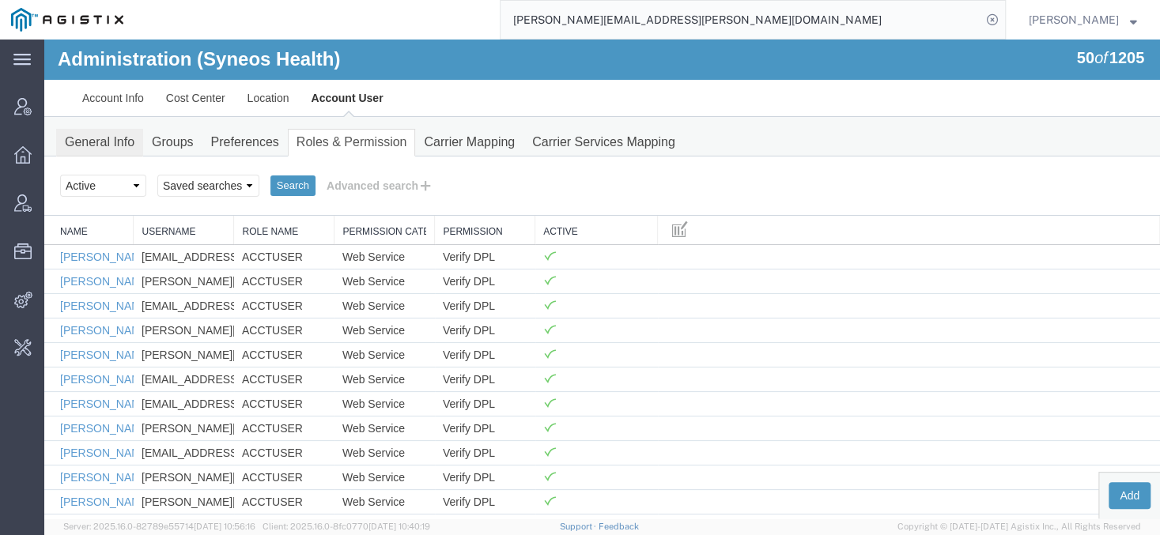
click at [91, 134] on link "General Info" at bounding box center [99, 143] width 87 height 28
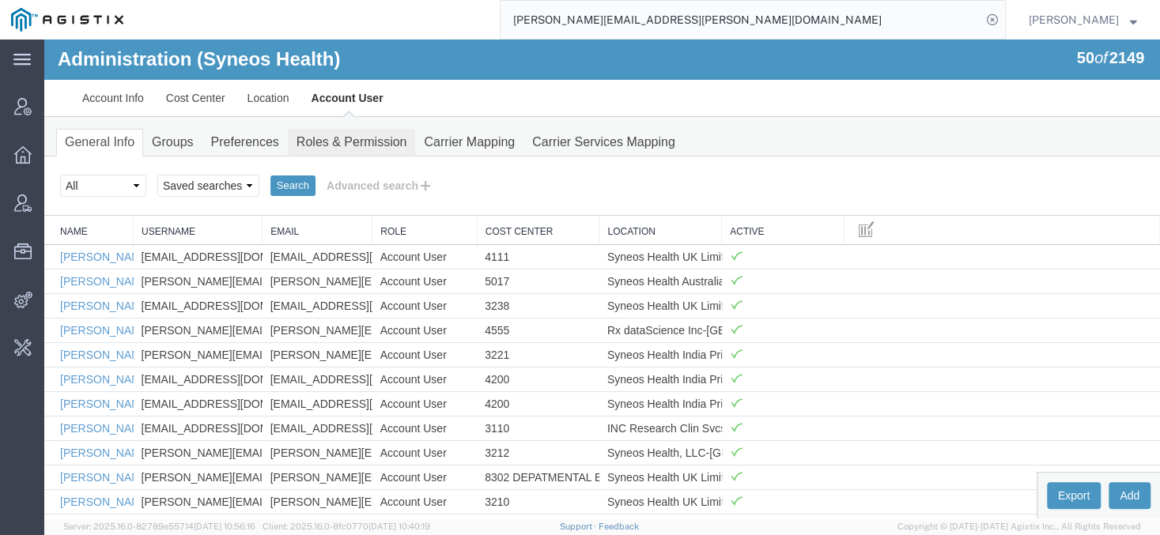
click at [360, 134] on link "Roles & Permission" at bounding box center [352, 143] width 128 height 28
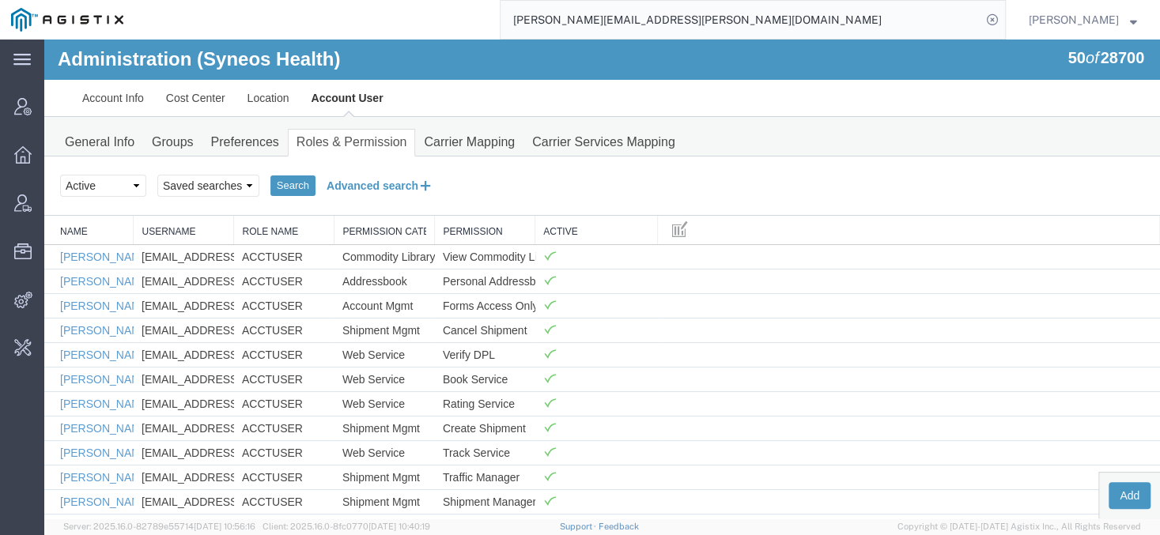
click at [351, 179] on button "Advanced search" at bounding box center [379, 185] width 129 height 27
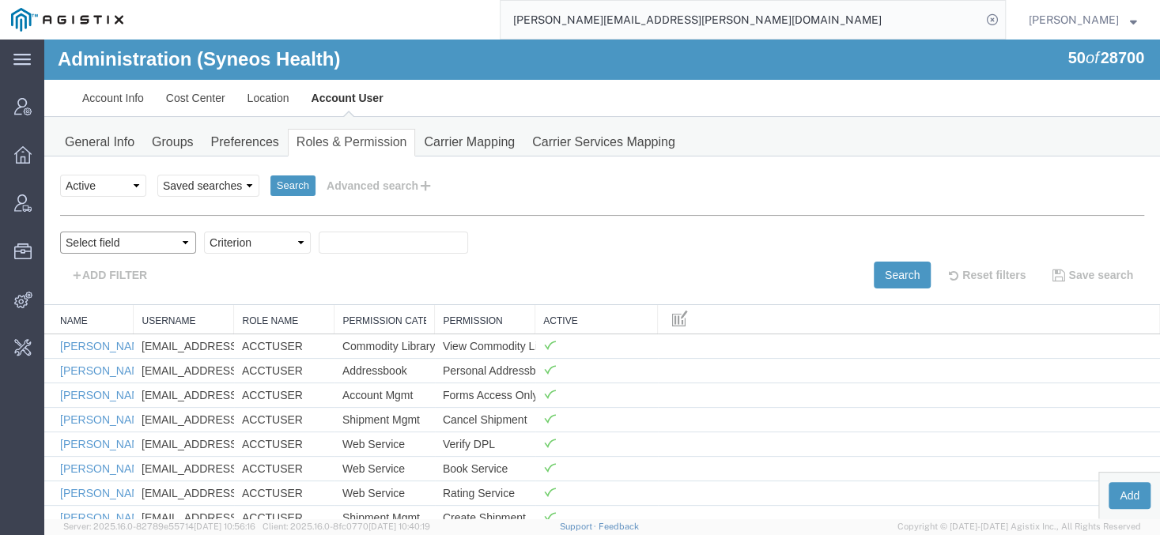
click at [60, 232] on select "Select field Name Permission Permission Category Permission Description Username" at bounding box center [128, 243] width 136 height 22
select select "personName"
click option "Name" at bounding box center [44, 40] width 0 height 0
click at [204, 232] on select "Criterion contains does not contain is is blank is not blank starts with" at bounding box center [257, 243] width 107 height 22
select select "contains"
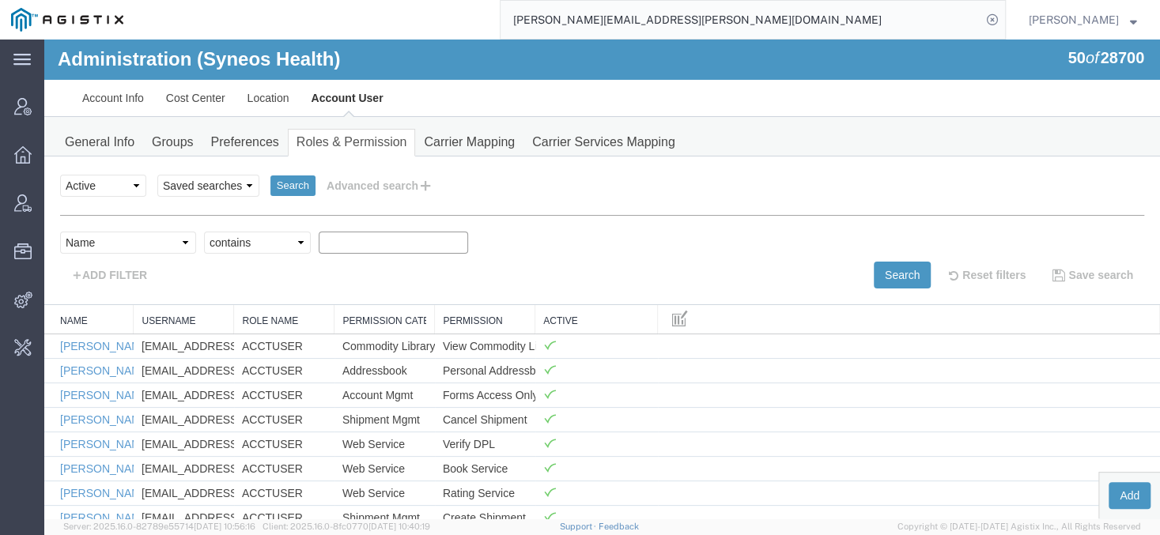
click option "contains" at bounding box center [44, 40] width 0 height 0
click at [335, 242] on input "text" at bounding box center [393, 243] width 149 height 22
type input "tEMPLATE"
click at [881, 266] on button "Search" at bounding box center [901, 275] width 57 height 27
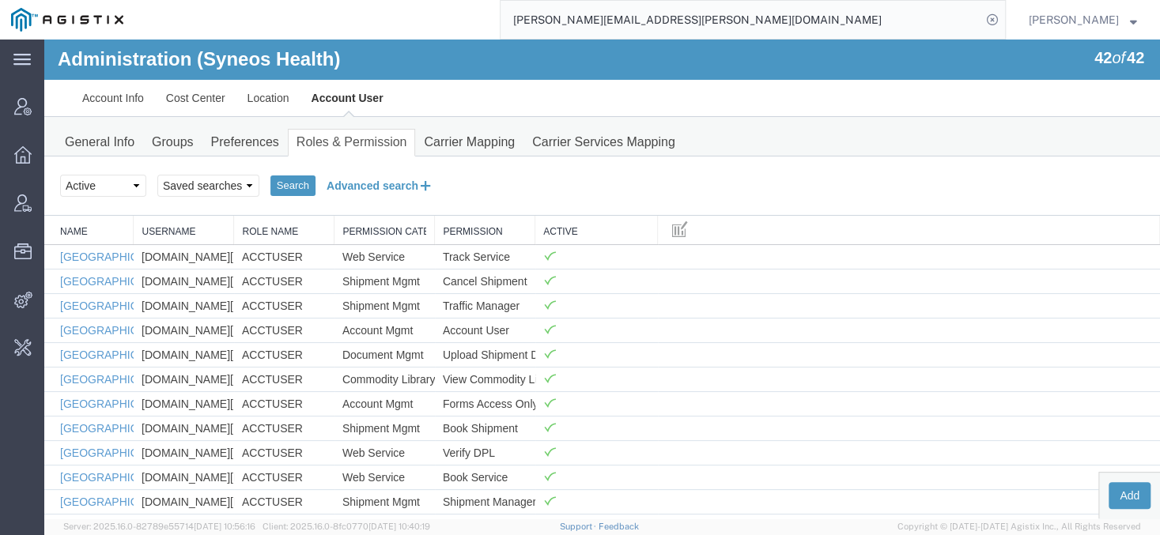
click at [338, 186] on button "Advanced search" at bounding box center [379, 185] width 129 height 27
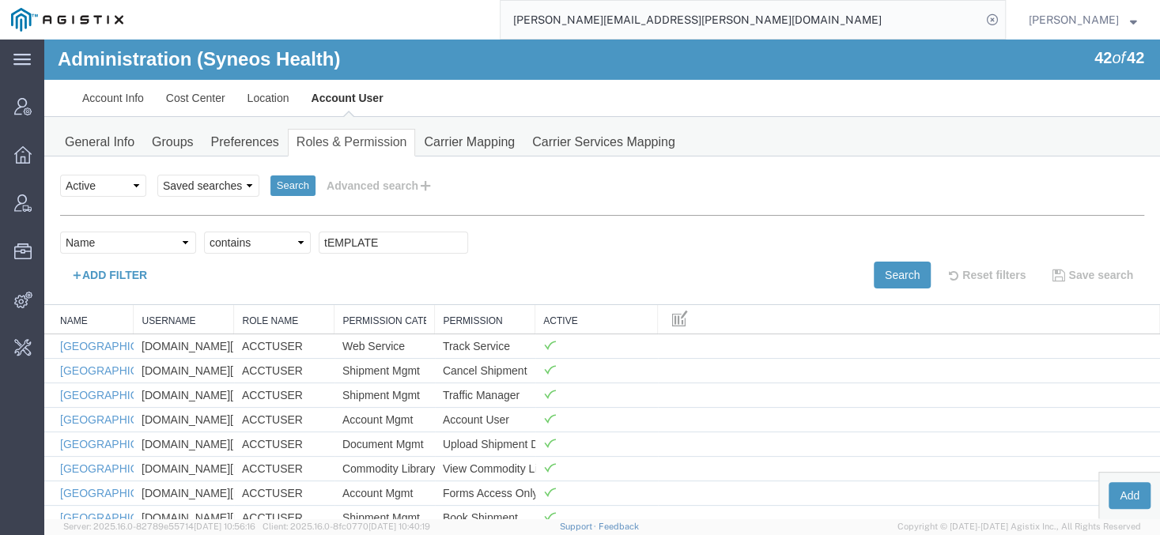
click at [104, 274] on button "ADD FILTER" at bounding box center [109, 275] width 98 height 27
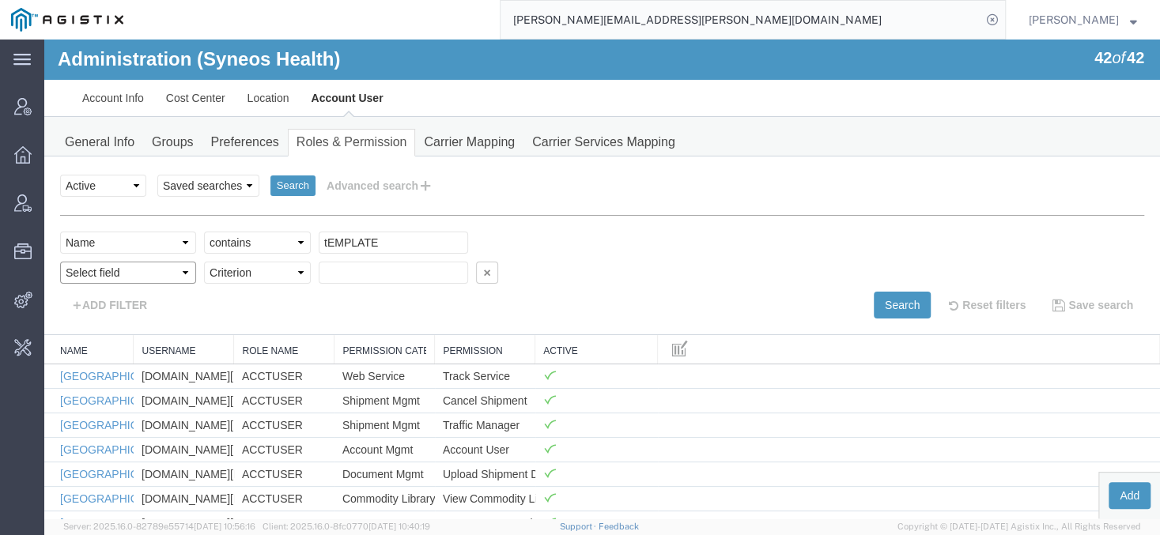
click at [60, 262] on select "Select field Name Permission Permission Category Permission Description Username" at bounding box center [128, 273] width 136 height 22
select select "permissionType"
click option "Permission" at bounding box center [44, 40] width 0 height 0
click at [204, 262] on select "Criterion contains does not contain is is blank is not blank starts with" at bounding box center [257, 273] width 107 height 22
select select "contains"
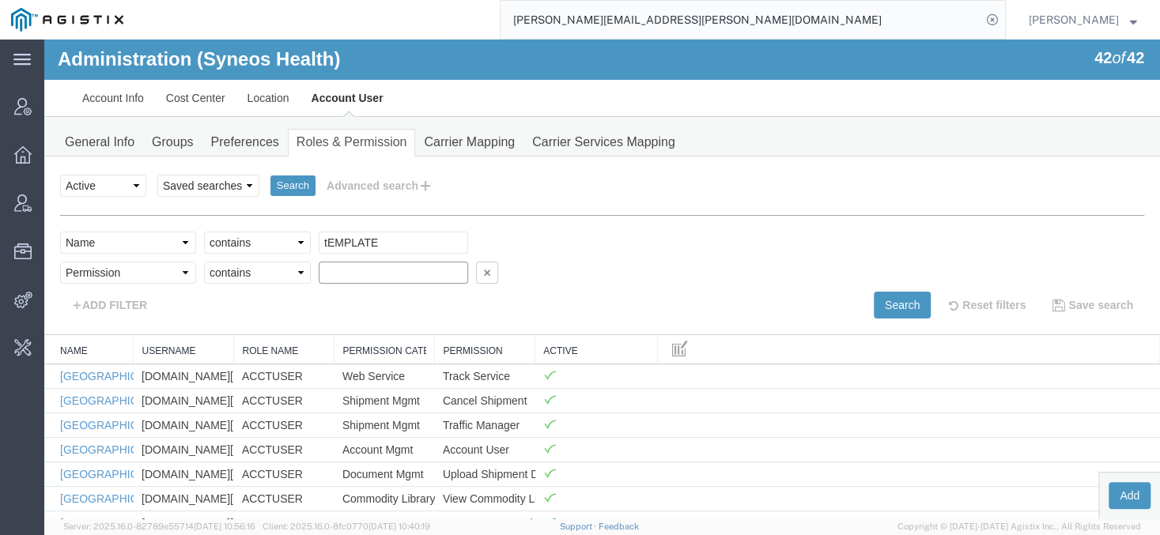
click option "contains" at bounding box center [44, 40] width 0 height 0
click at [330, 262] on input "text" at bounding box center [393, 273] width 149 height 22
type input "DPL"
click at [885, 296] on button "Search" at bounding box center [901, 305] width 57 height 27
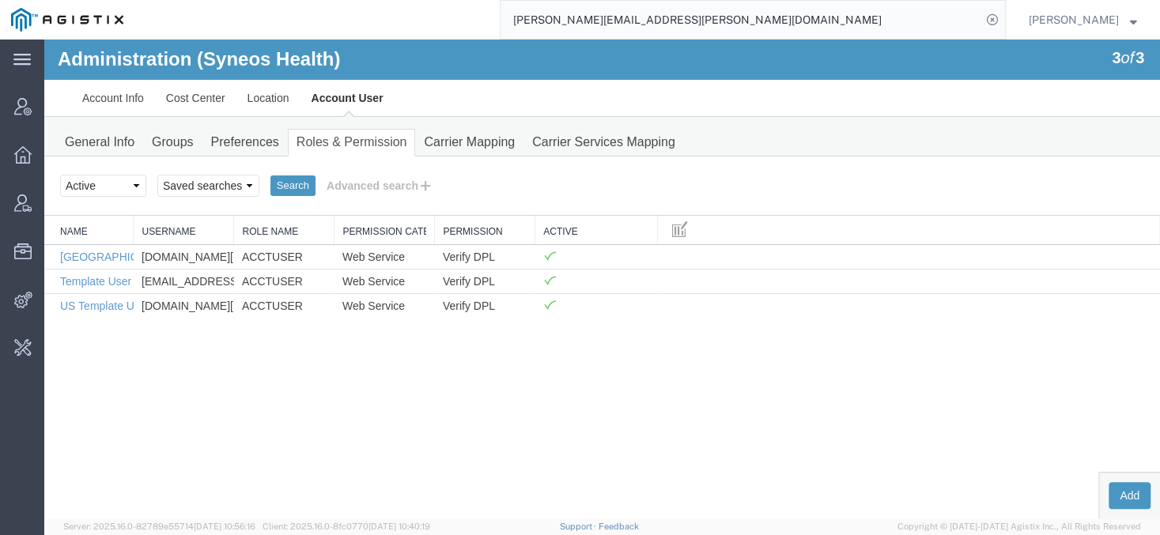
click at [448, 187] on div "Select status Active All Inactive Saved searches Search Advanced search" at bounding box center [602, 185] width 1084 height 27
click at [396, 193] on button "Advanced search" at bounding box center [379, 185] width 129 height 27
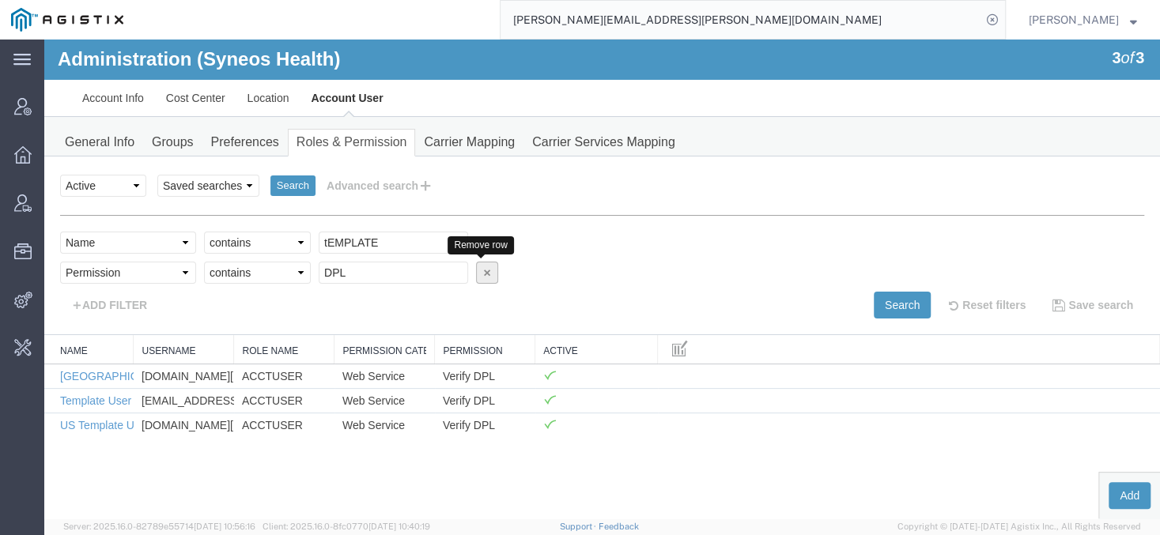
click at [481, 268] on icon "button" at bounding box center [486, 272] width 11 height 12
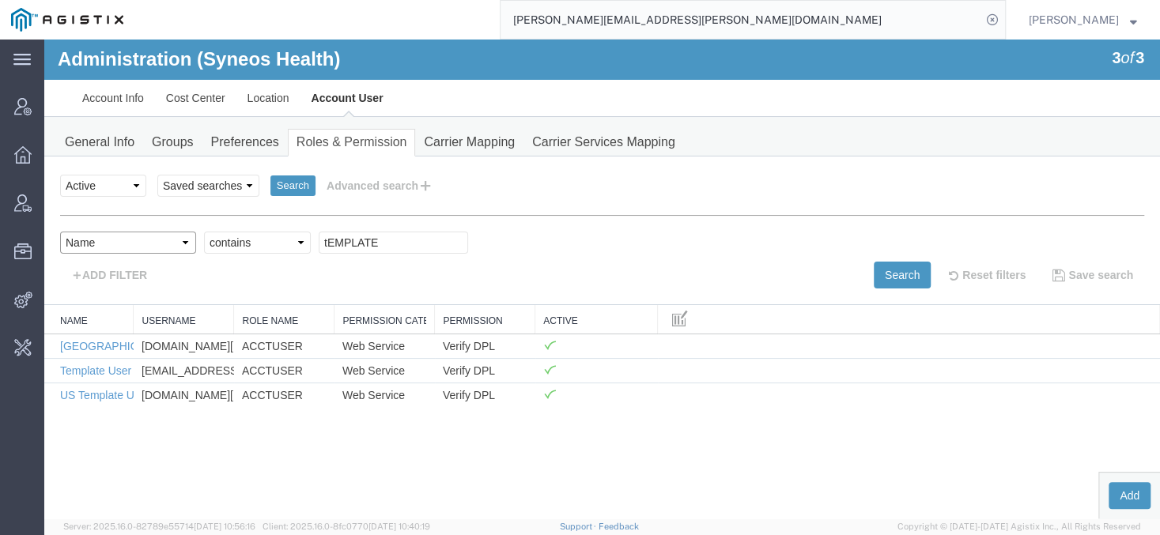
click at [60, 232] on select "Select field Name Permission Permission Category Permission Description Username" at bounding box center [128, 243] width 136 height 22
select select "permissionType"
click option "Permission" at bounding box center [44, 40] width 0 height 0
click at [323, 243] on input "text" at bounding box center [393, 243] width 149 height 22
type input "DPL"
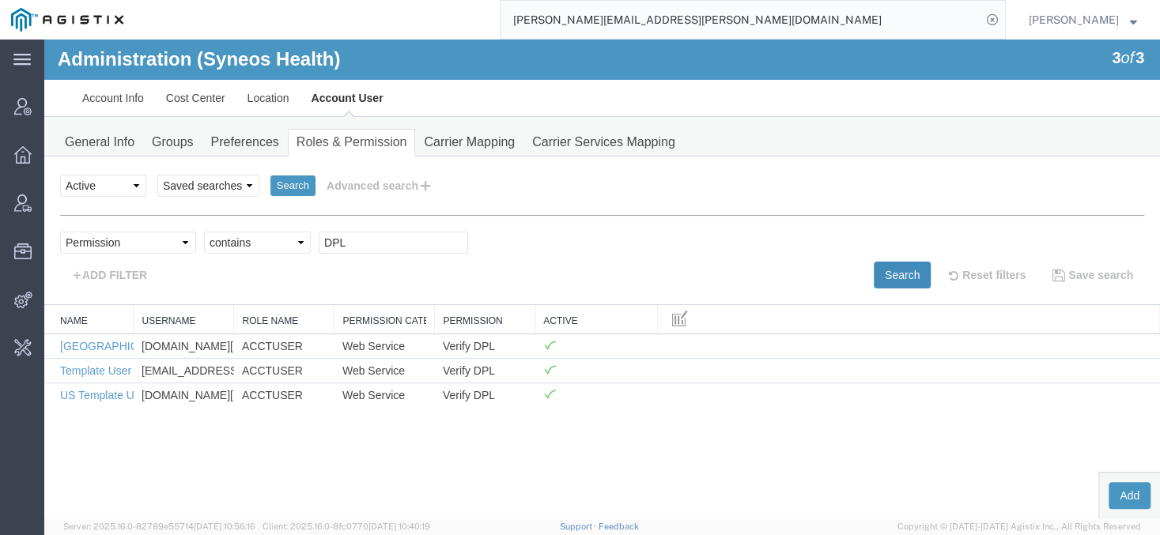
click at [897, 281] on button "Search" at bounding box center [901, 275] width 57 height 27
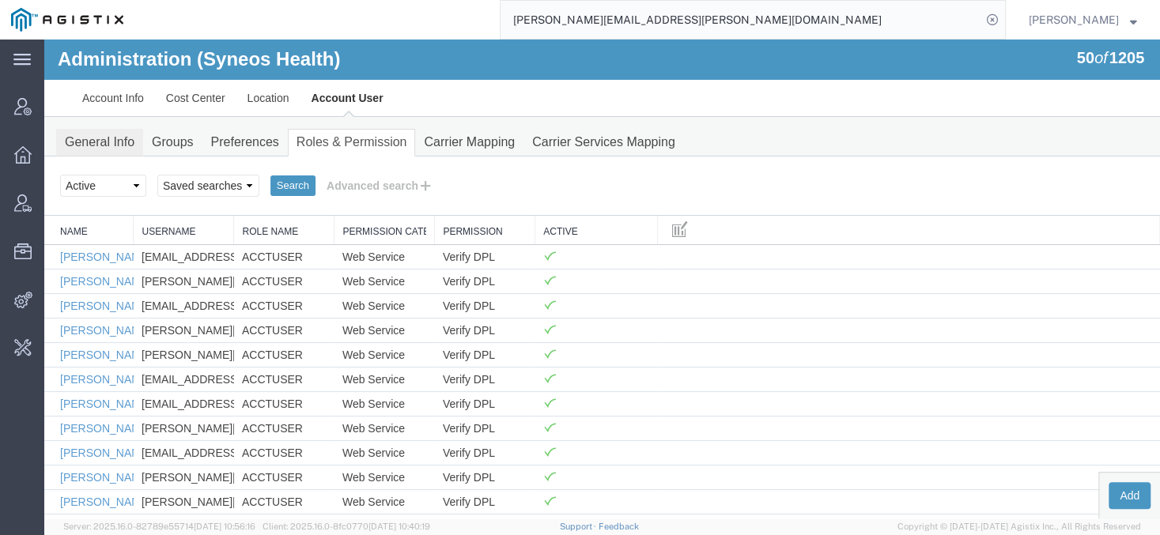
click at [82, 153] on link "General Info" at bounding box center [99, 143] width 87 height 28
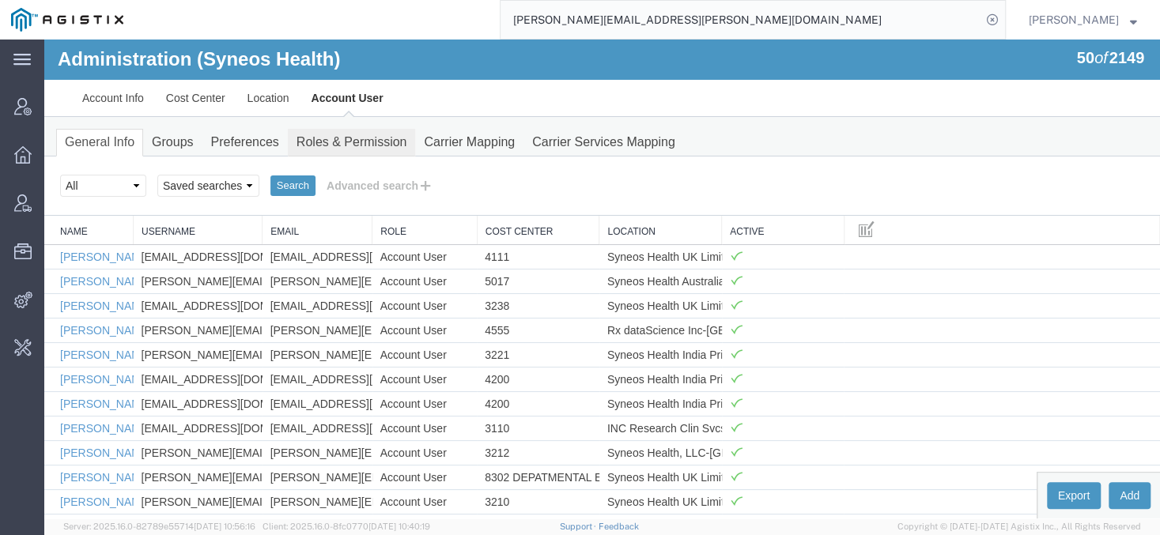
click at [373, 131] on link "Roles & Permission" at bounding box center [352, 143] width 128 height 28
